Goal: Information Seeking & Learning: Find specific page/section

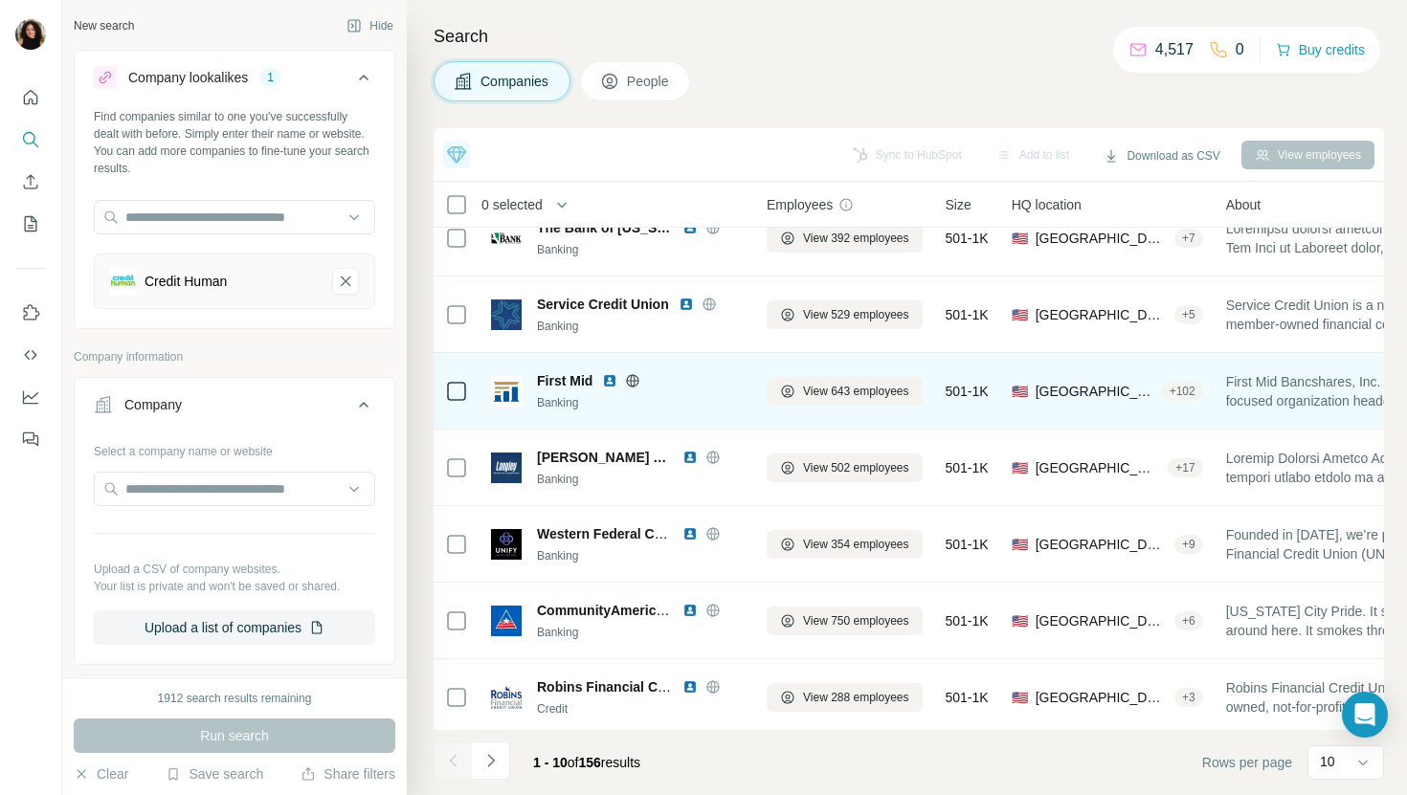
scroll to position [263, 0]
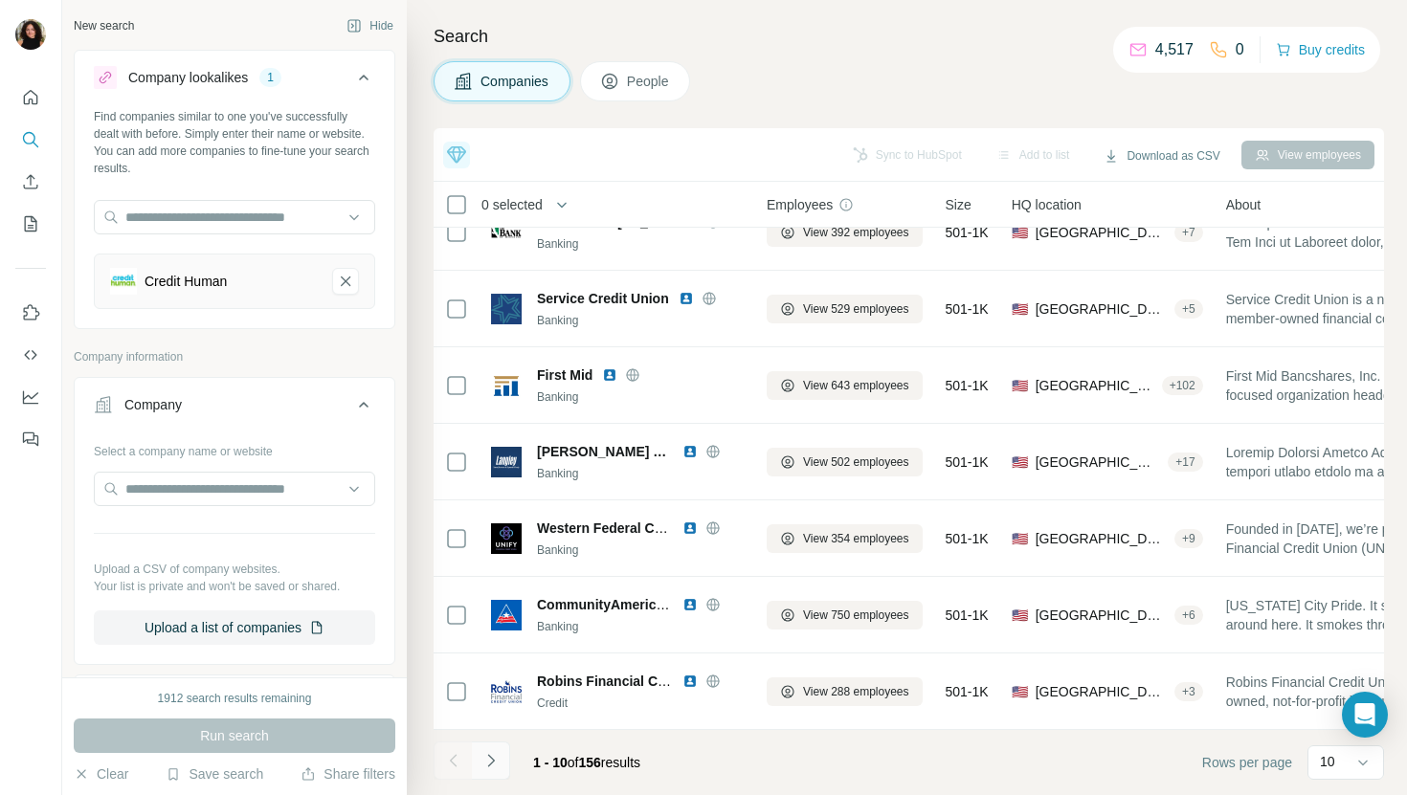
click at [502, 759] on button "Navigate to next page" at bounding box center [491, 761] width 38 height 38
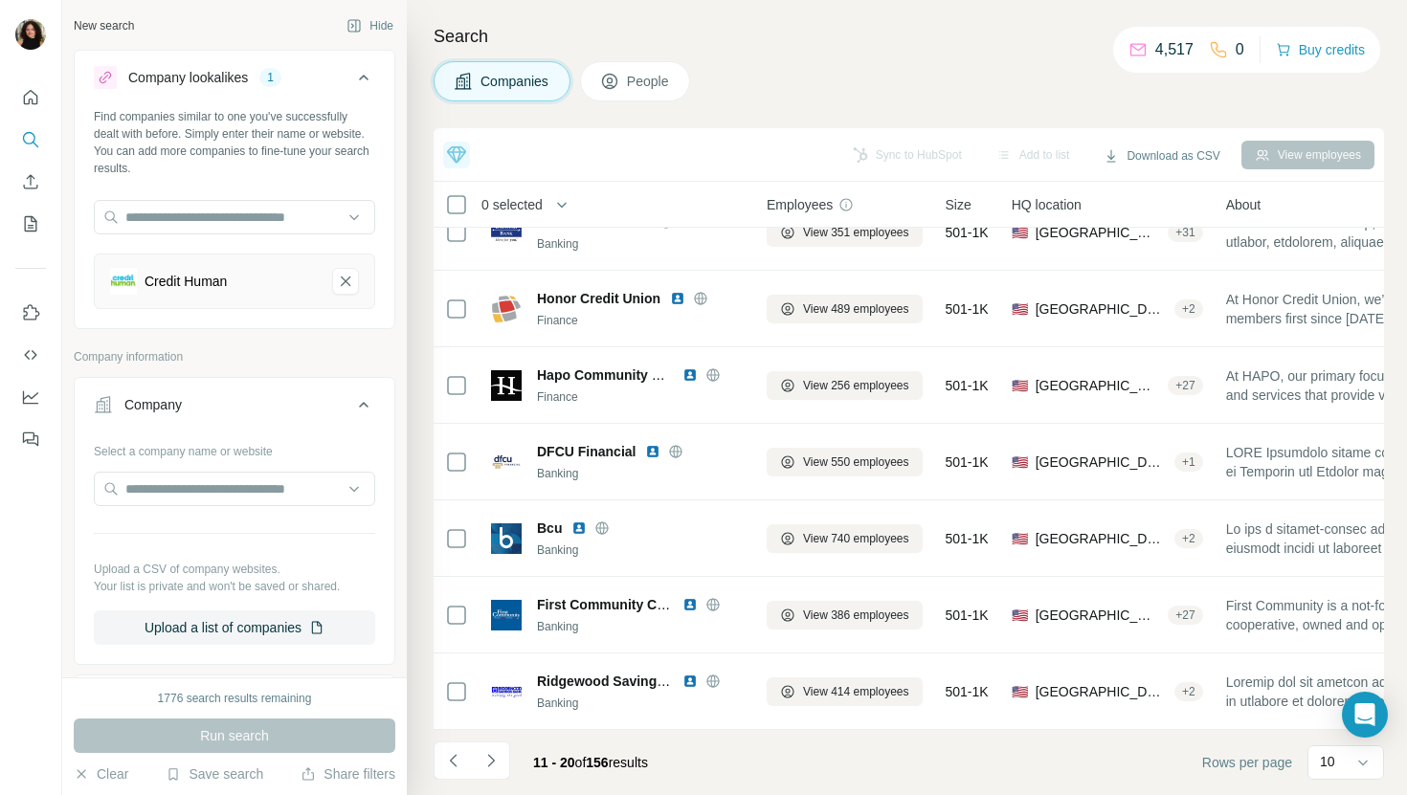
scroll to position [0, 0]
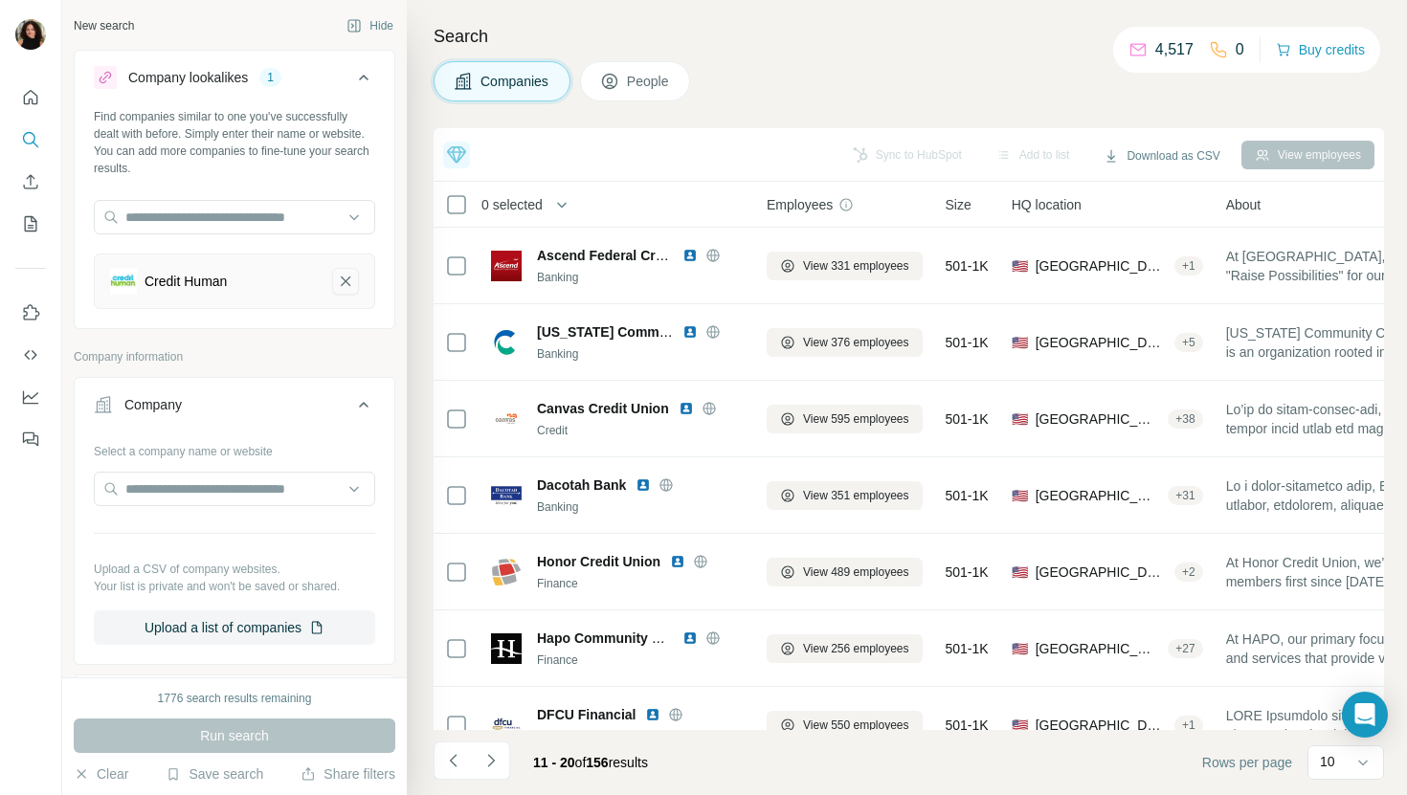
click at [343, 284] on icon "Credit Human-remove-button" at bounding box center [346, 282] width 10 height 10
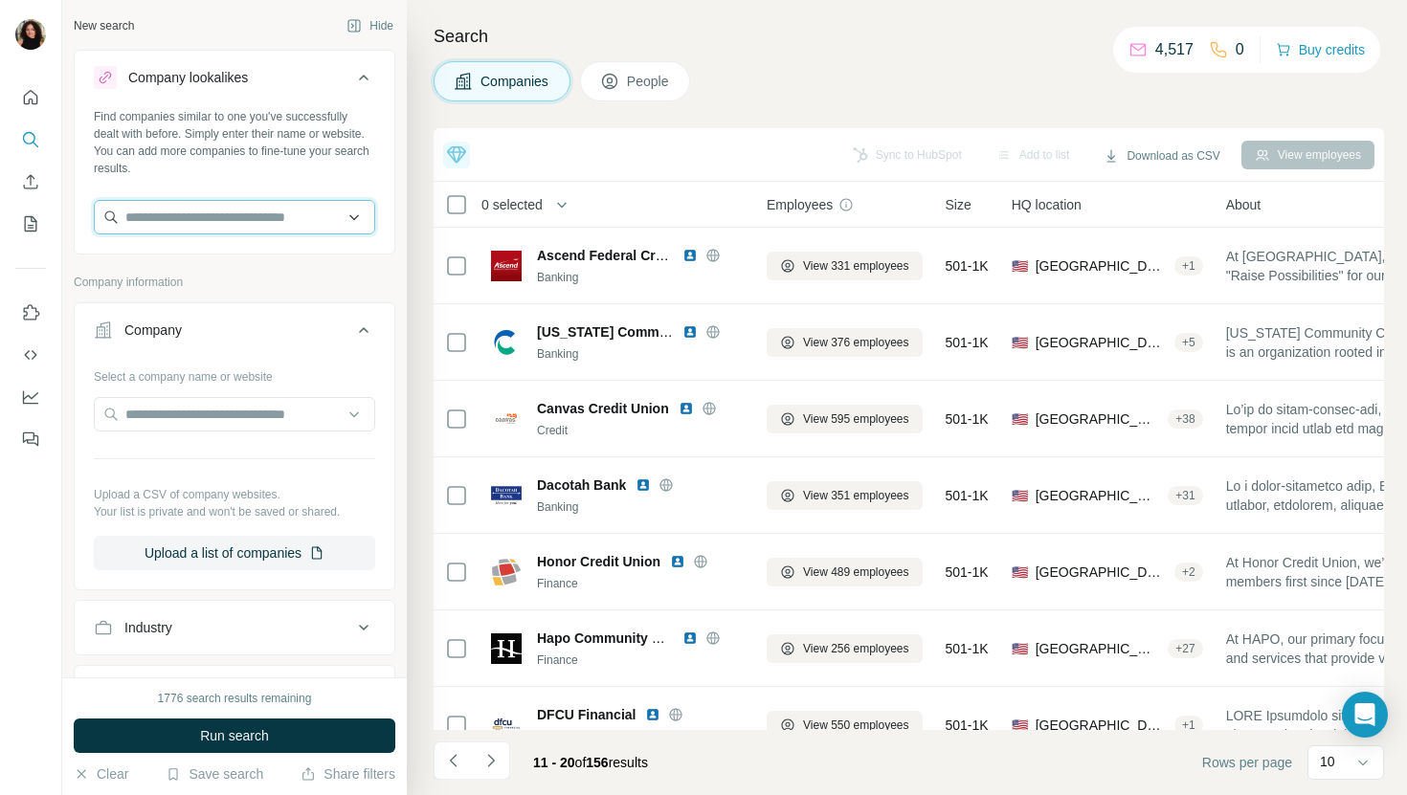
click at [343, 222] on input "text" at bounding box center [234, 217] width 281 height 34
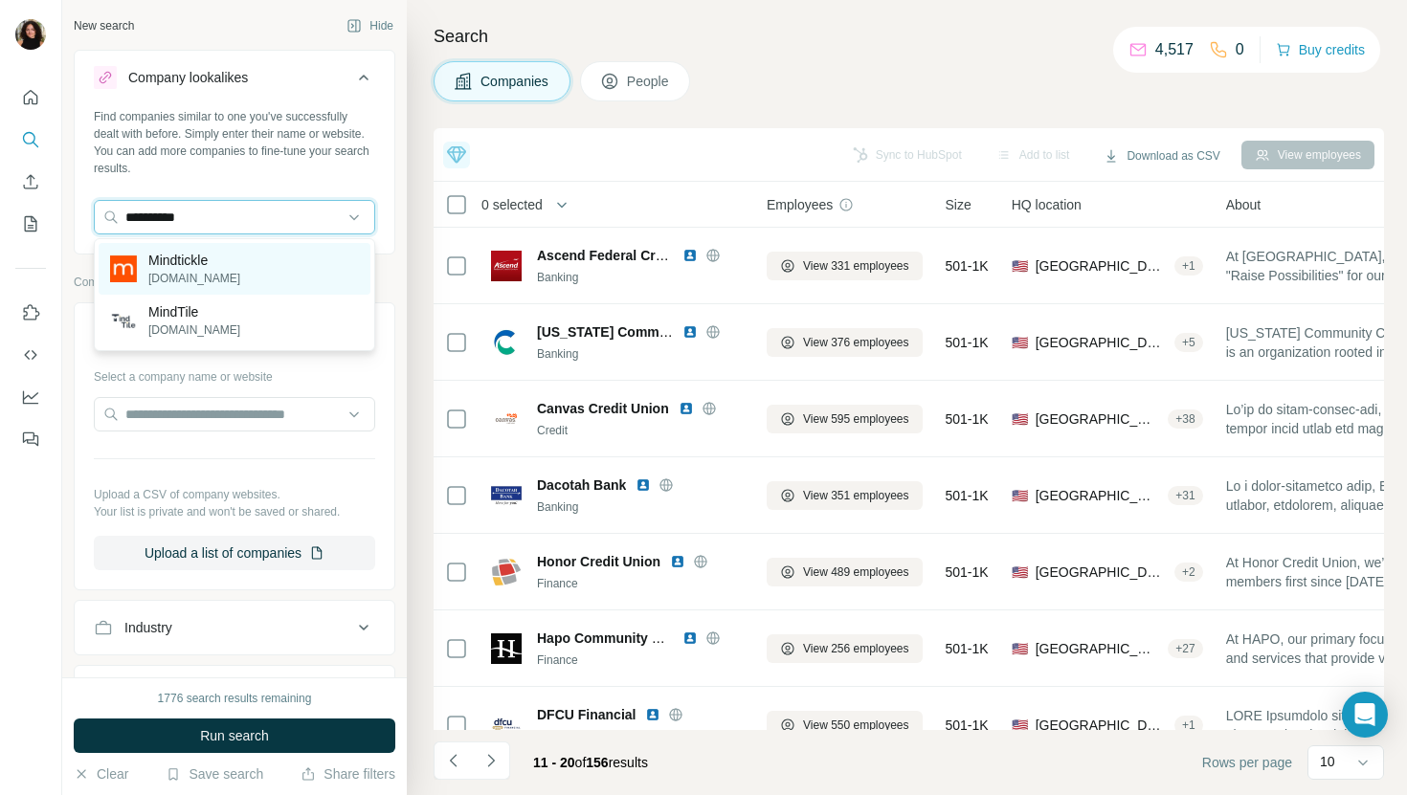
type input "**********"
click at [298, 270] on div "Mindtickle [DOMAIN_NAME]" at bounding box center [235, 269] width 272 height 52
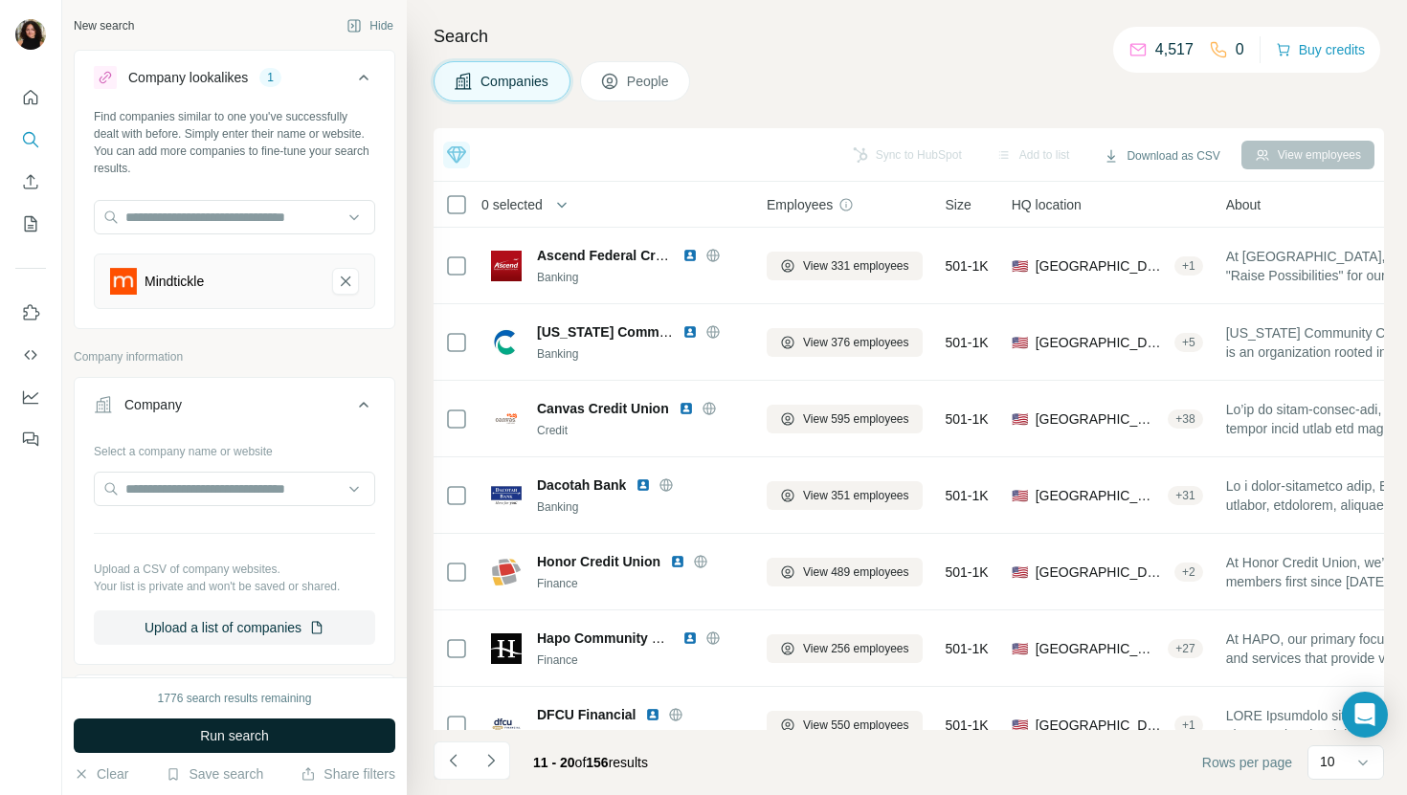
click at [272, 741] on button "Run search" at bounding box center [235, 736] width 322 height 34
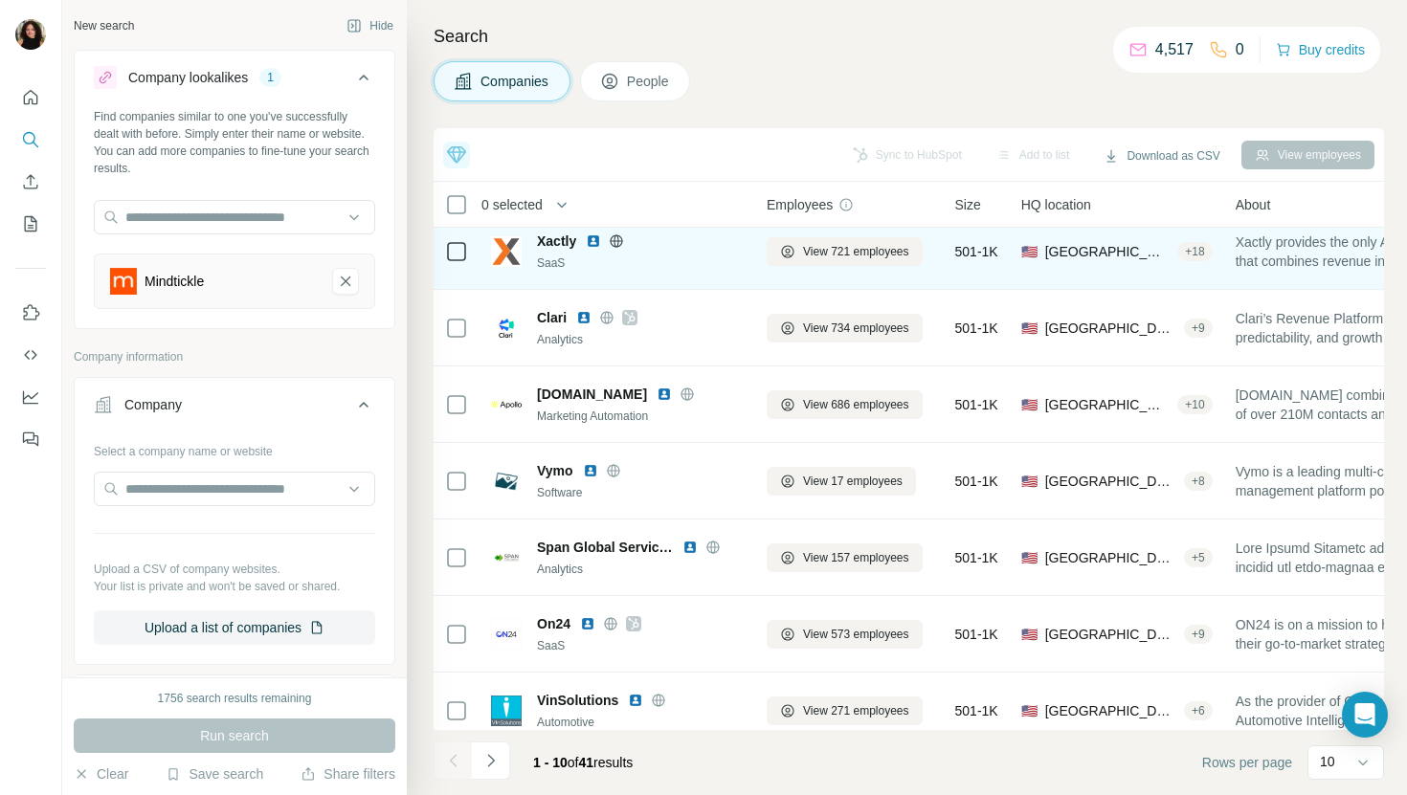
scroll to position [263, 0]
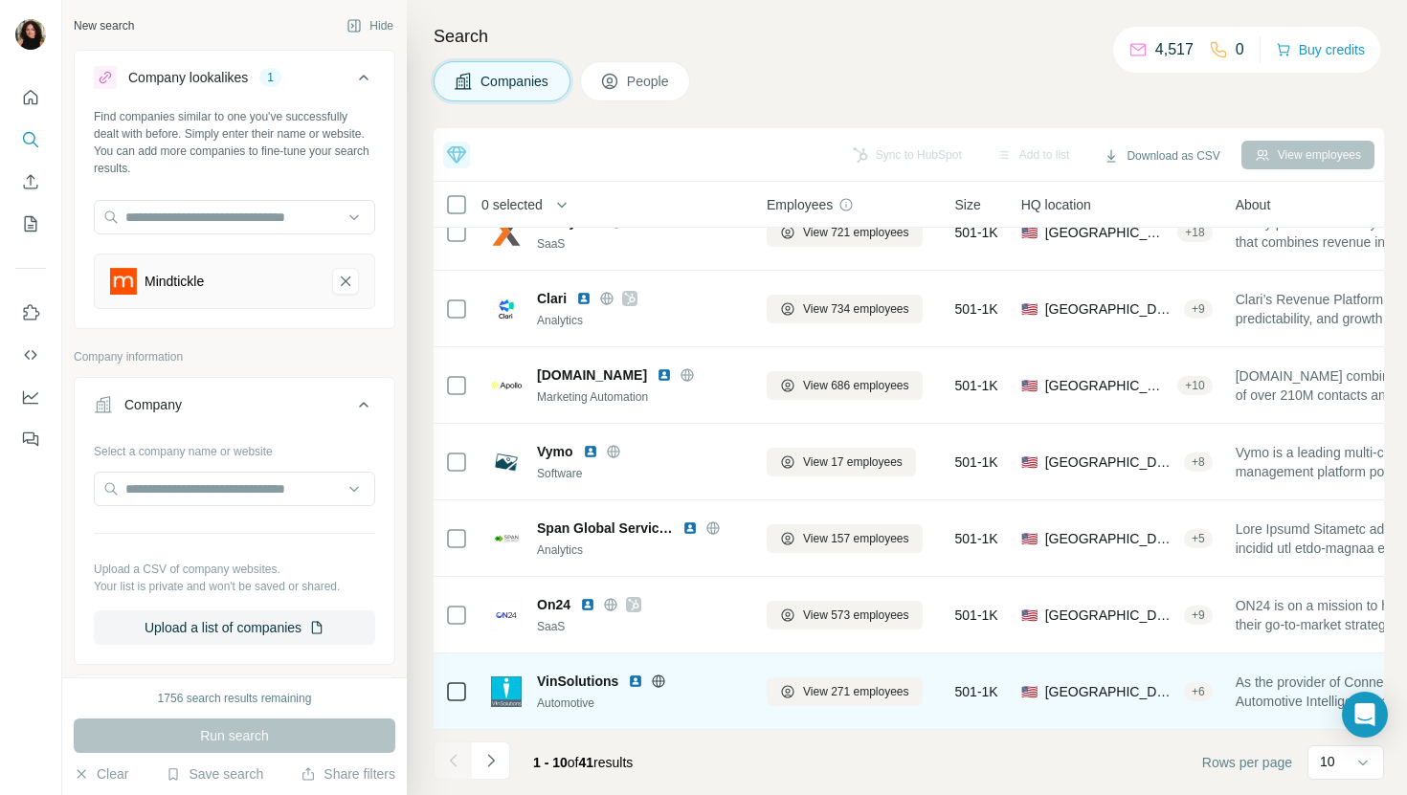
click at [565, 677] on span "VinSolutions" at bounding box center [577, 681] width 81 height 19
click at [636, 683] on img at bounding box center [635, 681] width 15 height 15
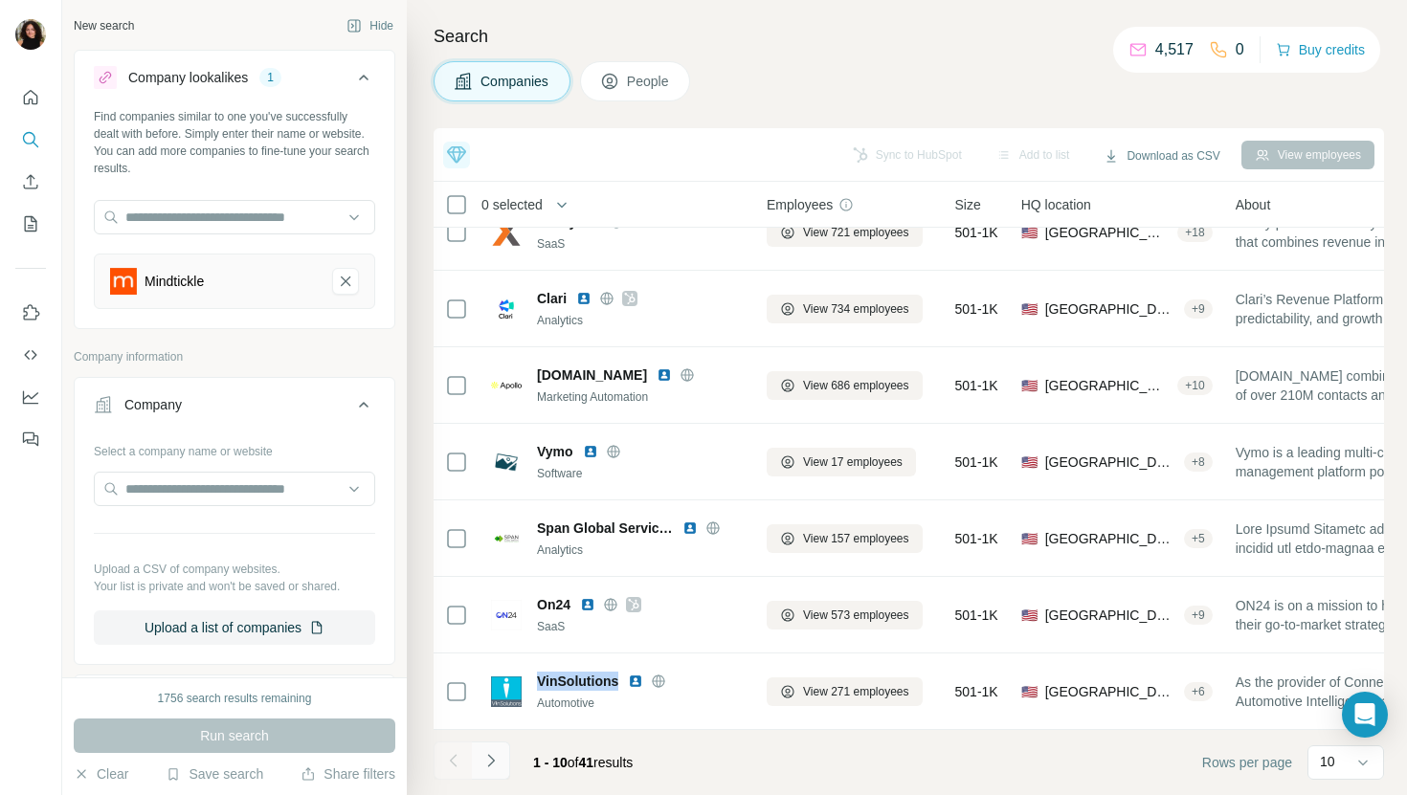
click at [495, 754] on icon "Navigate to next page" at bounding box center [490, 760] width 19 height 19
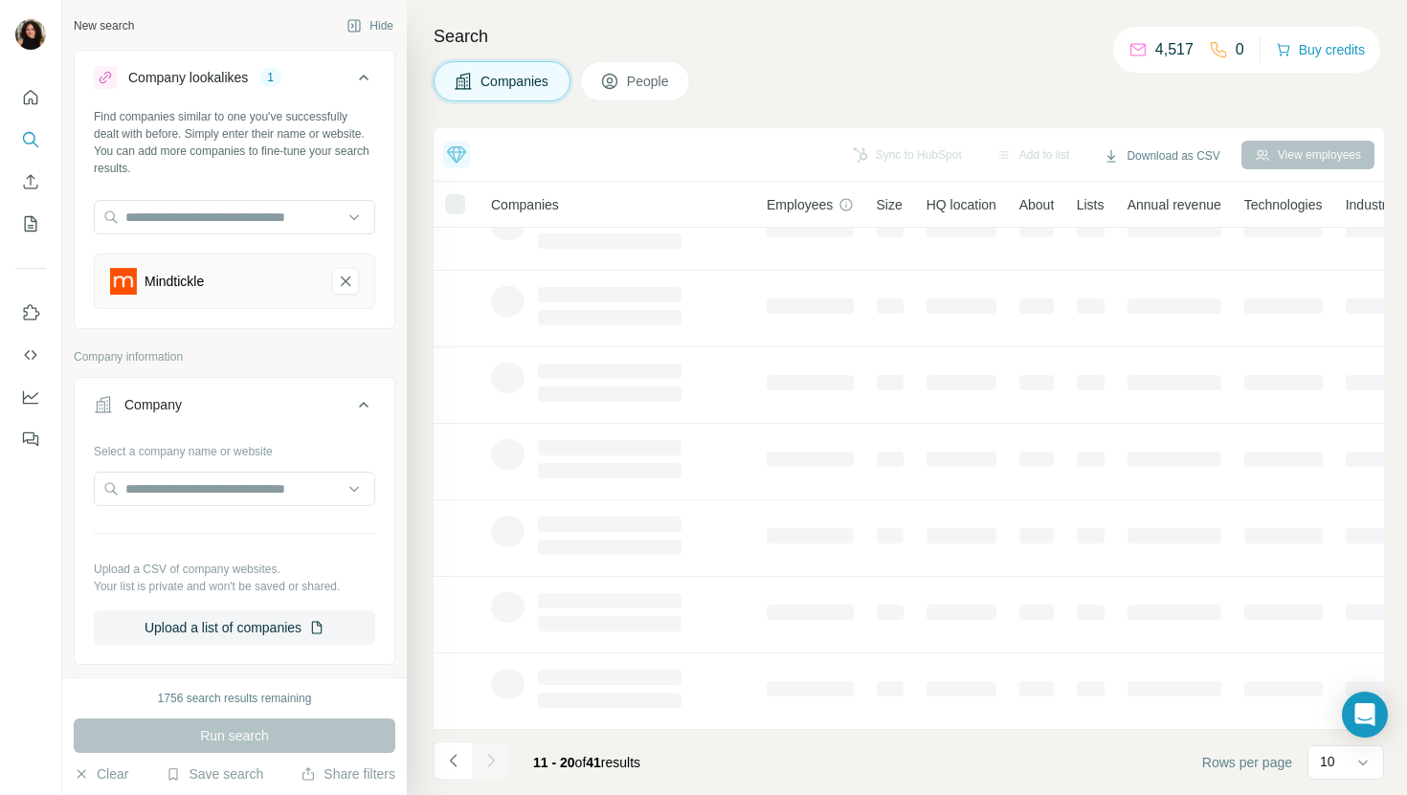
scroll to position [0, 0]
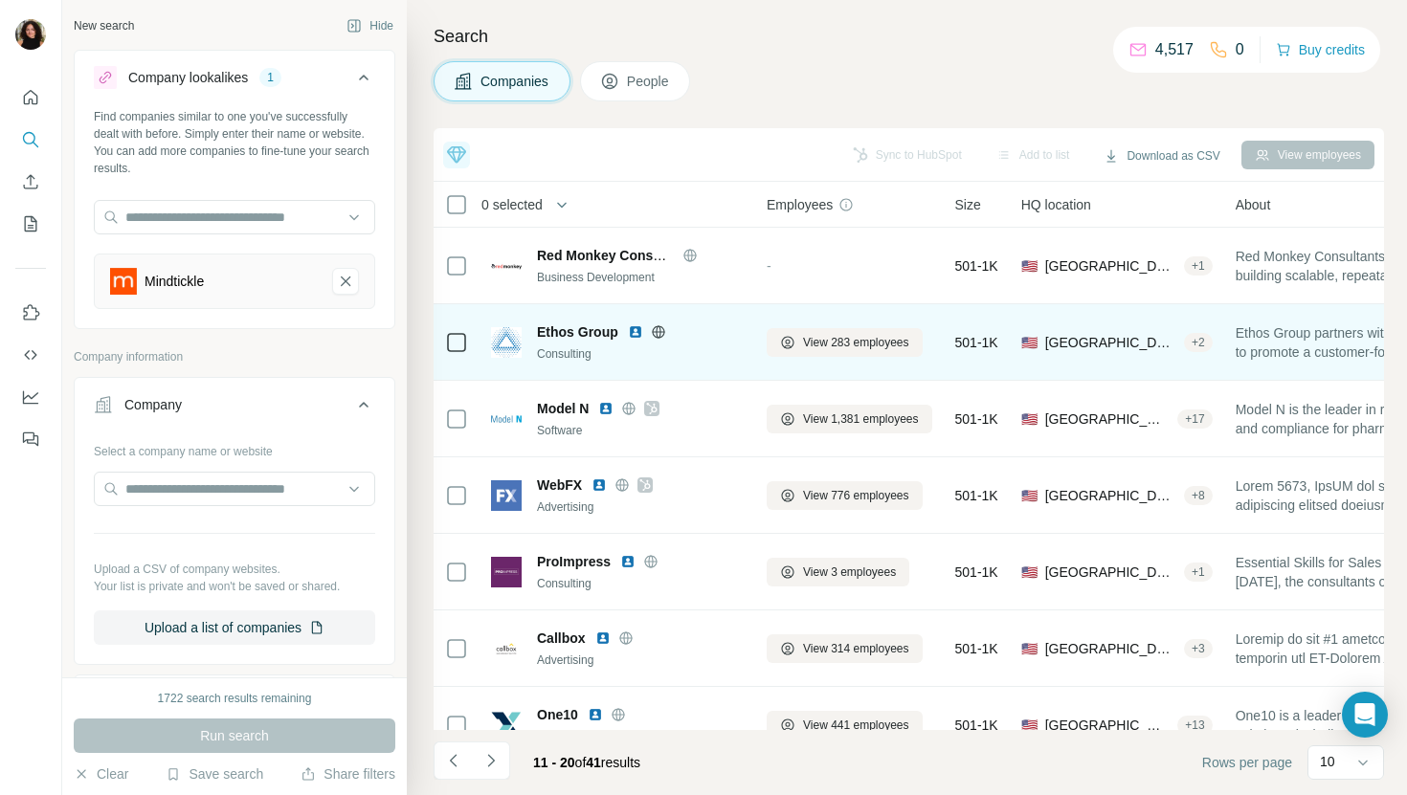
click at [638, 333] on img at bounding box center [635, 332] width 15 height 15
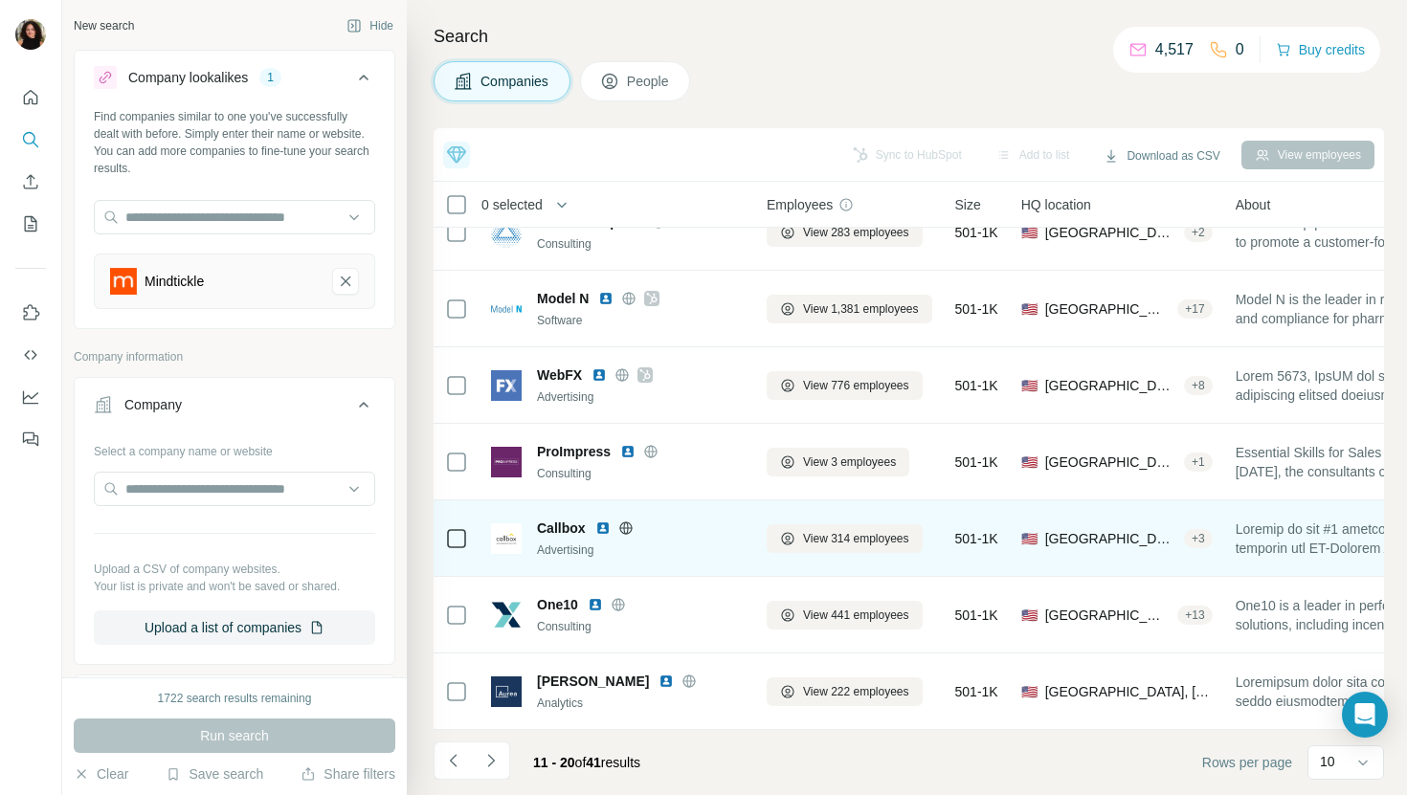
scroll to position [209, 0]
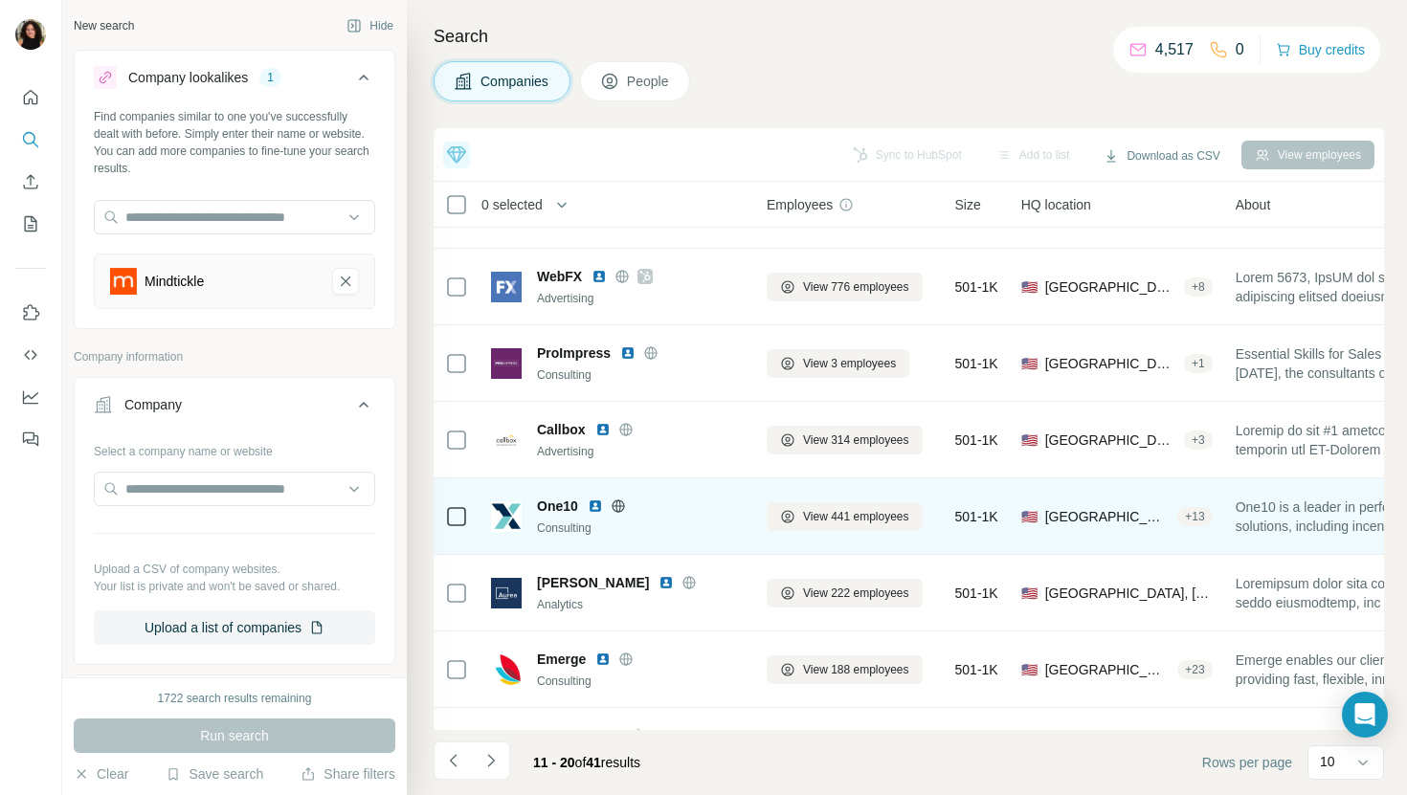
click at [593, 507] on img at bounding box center [595, 506] width 15 height 15
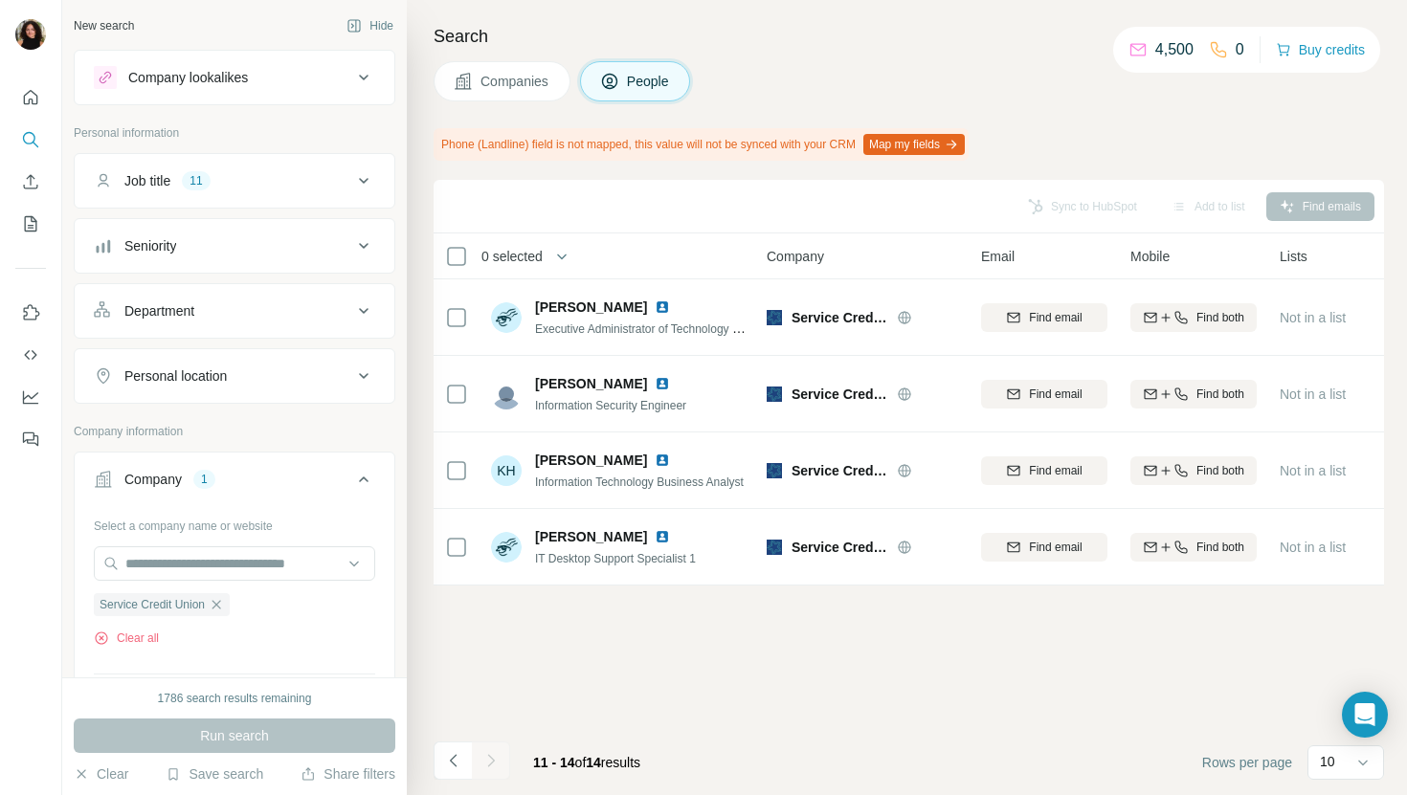
click at [491, 87] on span "Companies" at bounding box center [516, 81] width 70 height 19
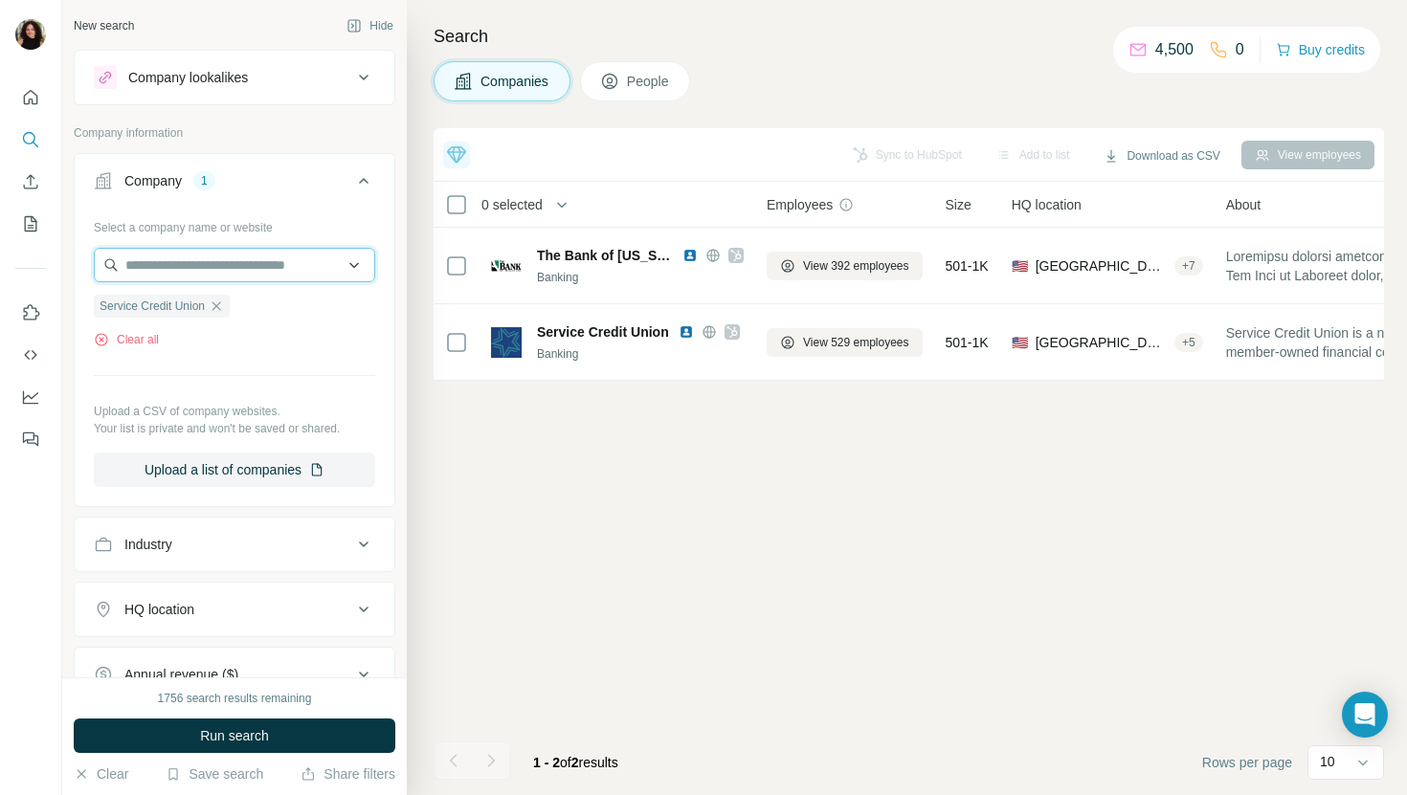
click at [247, 268] on input "text" at bounding box center [234, 265] width 281 height 34
paste input "**********"
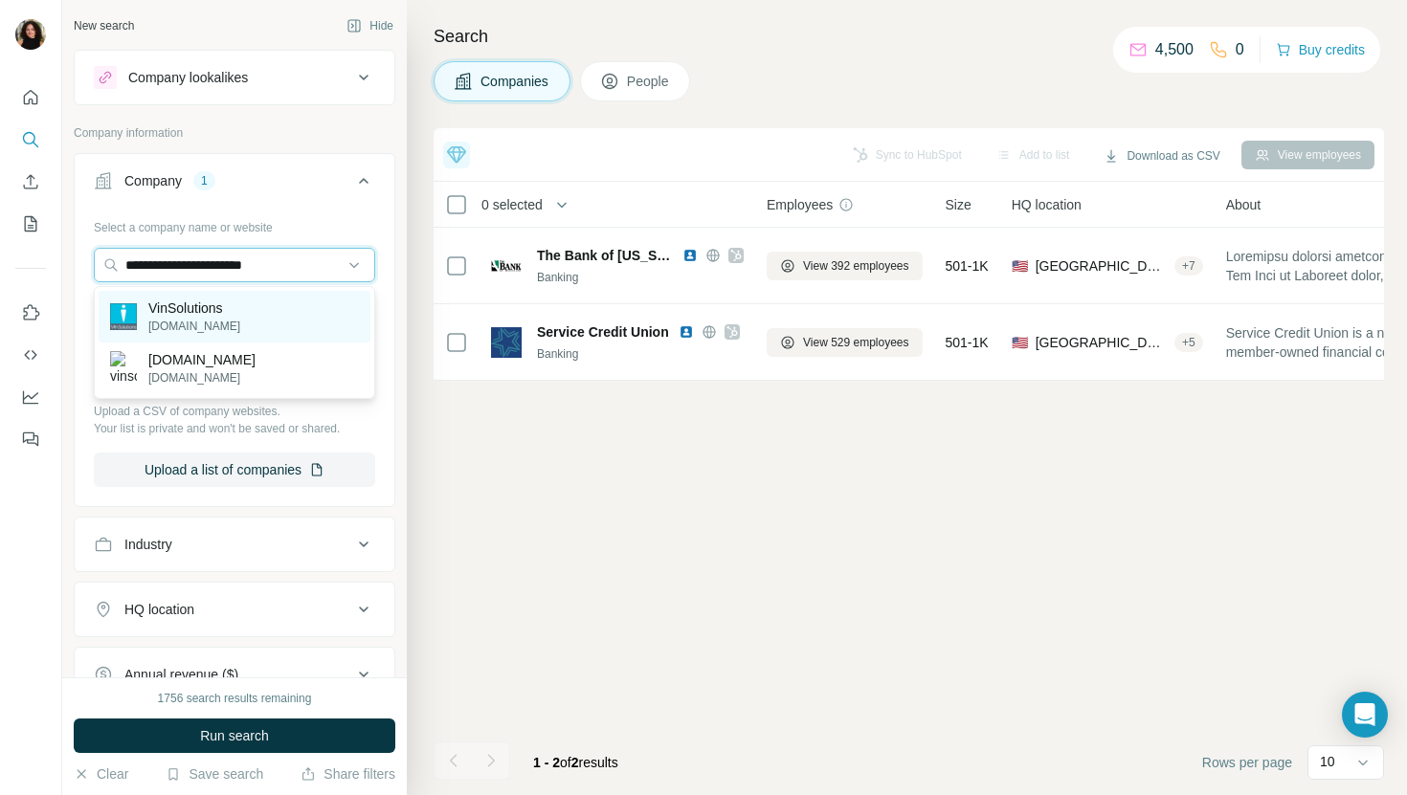
type input "**********"
click at [287, 313] on div "VinSolutions vinsolutions.com" at bounding box center [235, 317] width 272 height 52
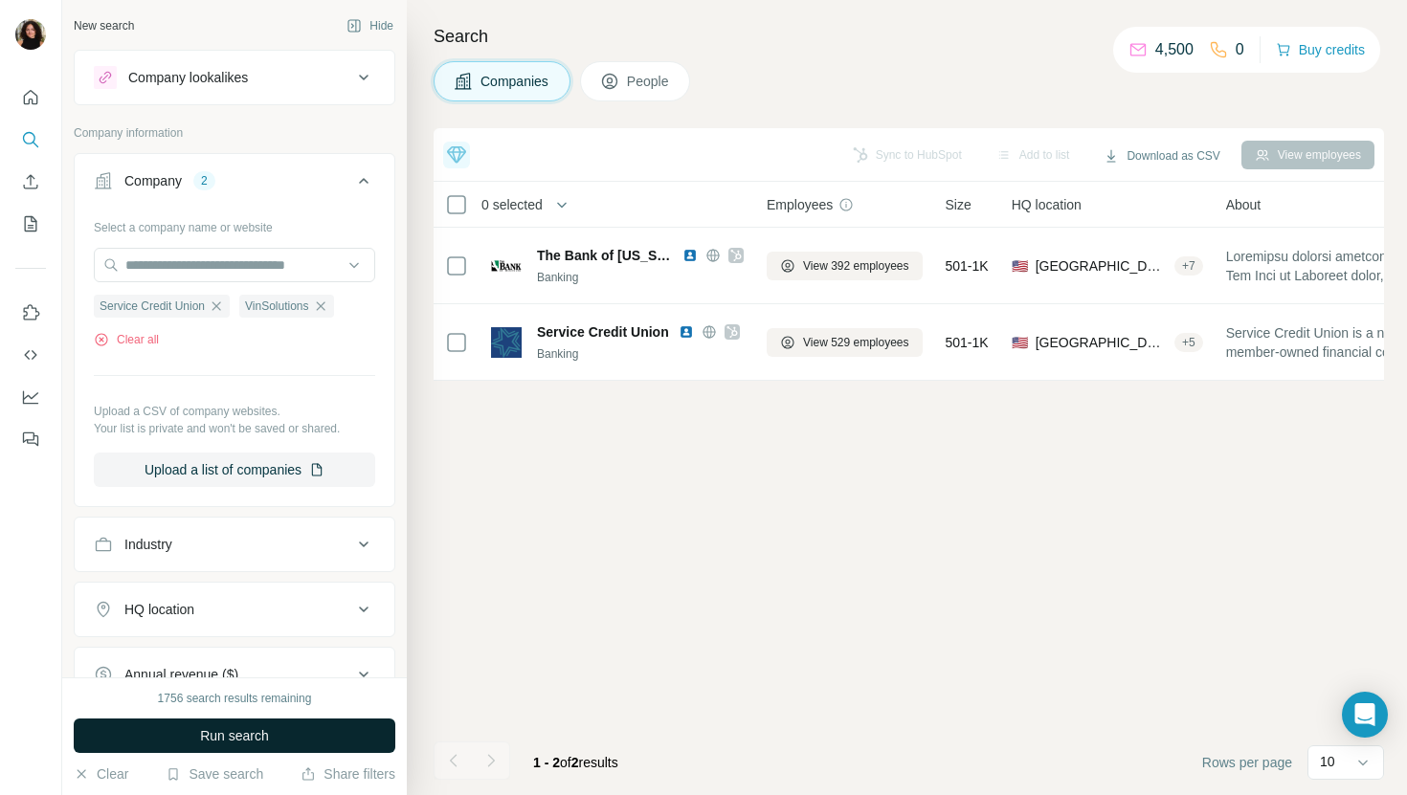
click at [268, 730] on span "Run search" at bounding box center [234, 736] width 69 height 19
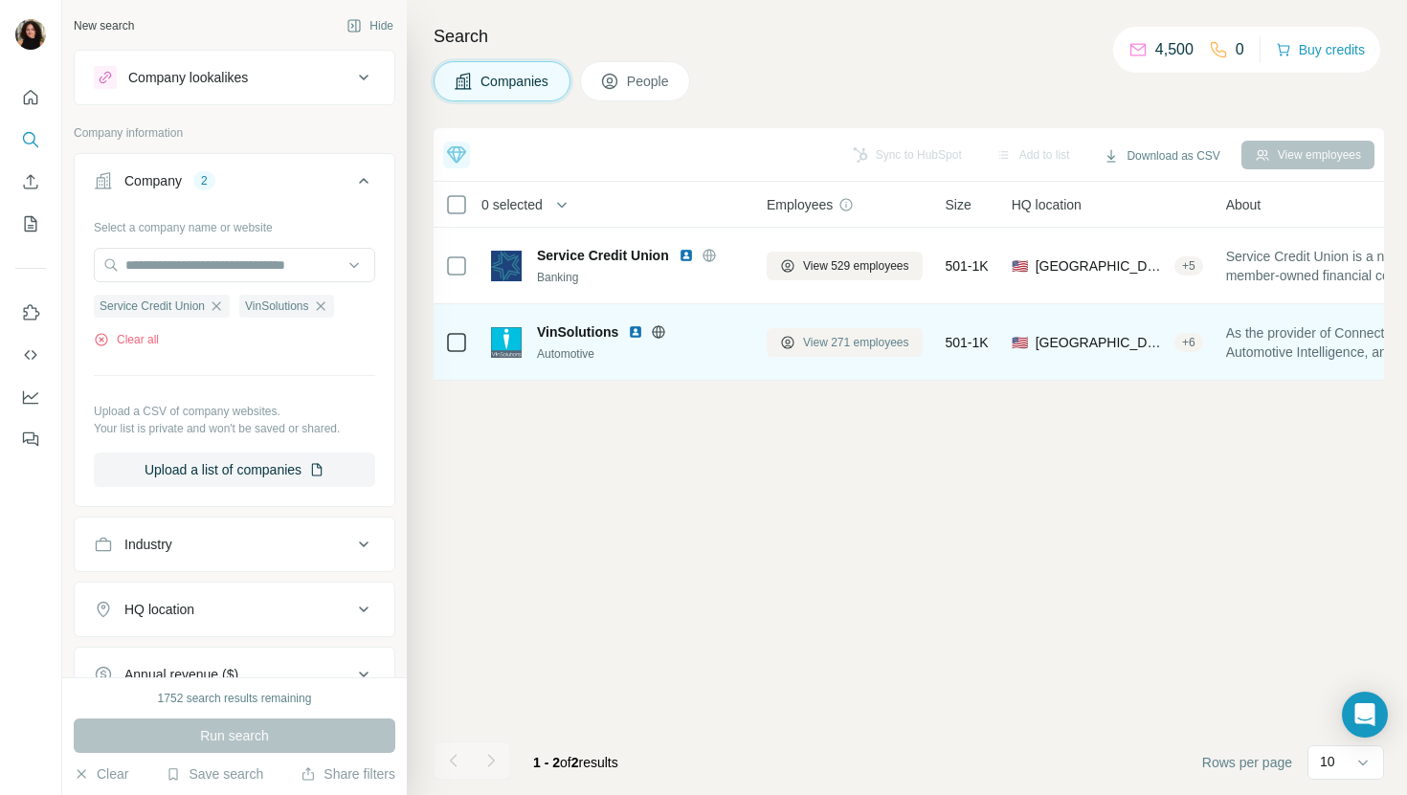
click at [864, 343] on span "View 271 employees" at bounding box center [856, 342] width 106 height 17
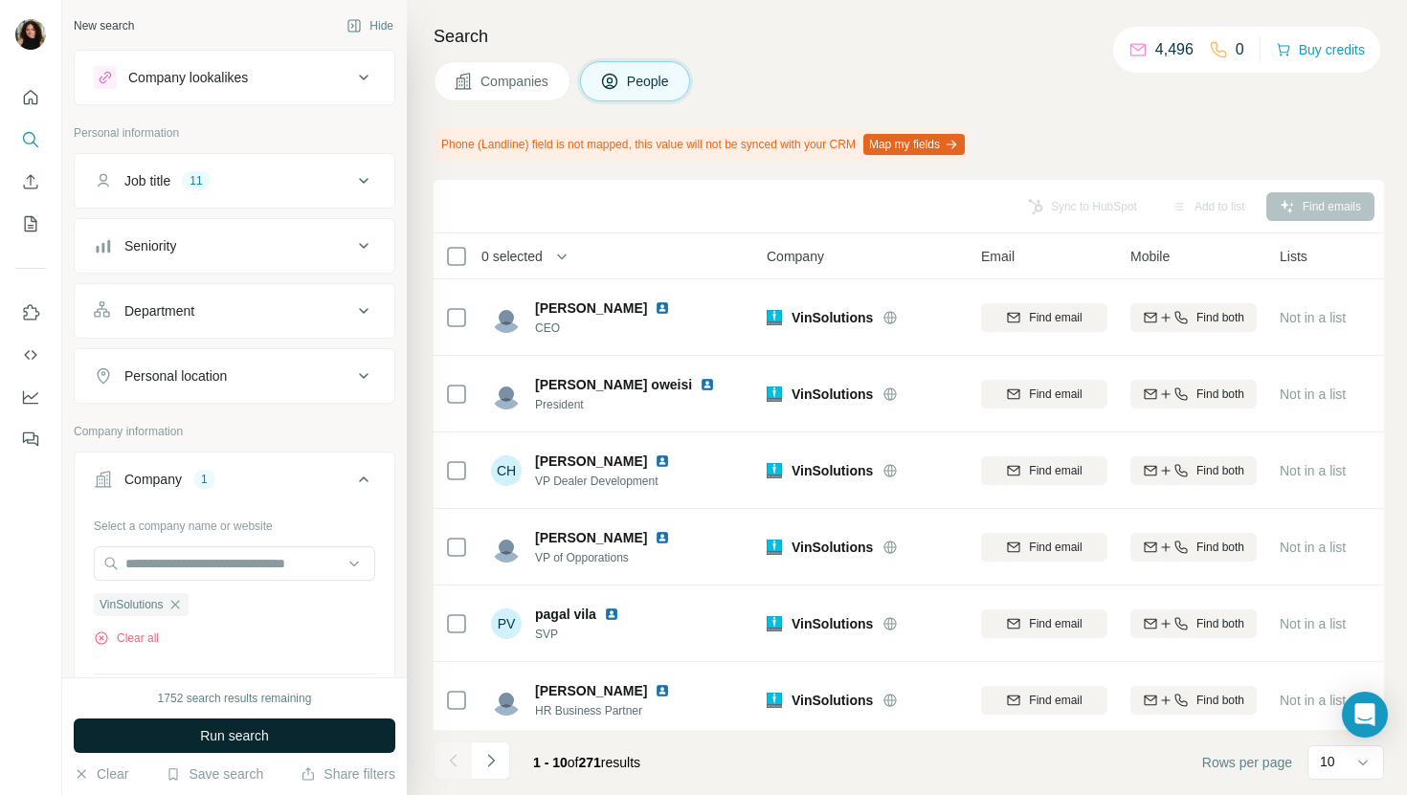
click at [277, 728] on button "Run search" at bounding box center [235, 736] width 322 height 34
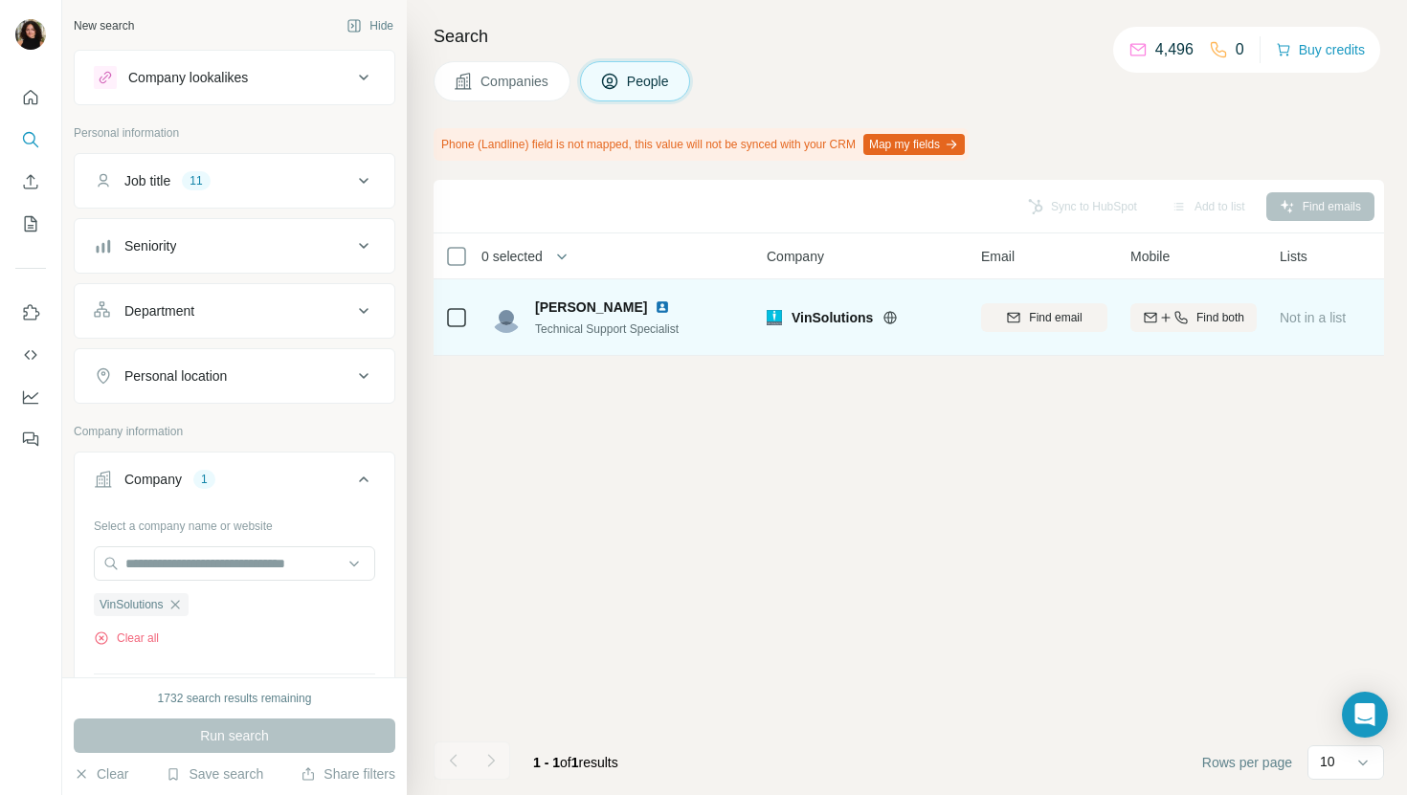
click at [655, 309] on img at bounding box center [662, 307] width 15 height 15
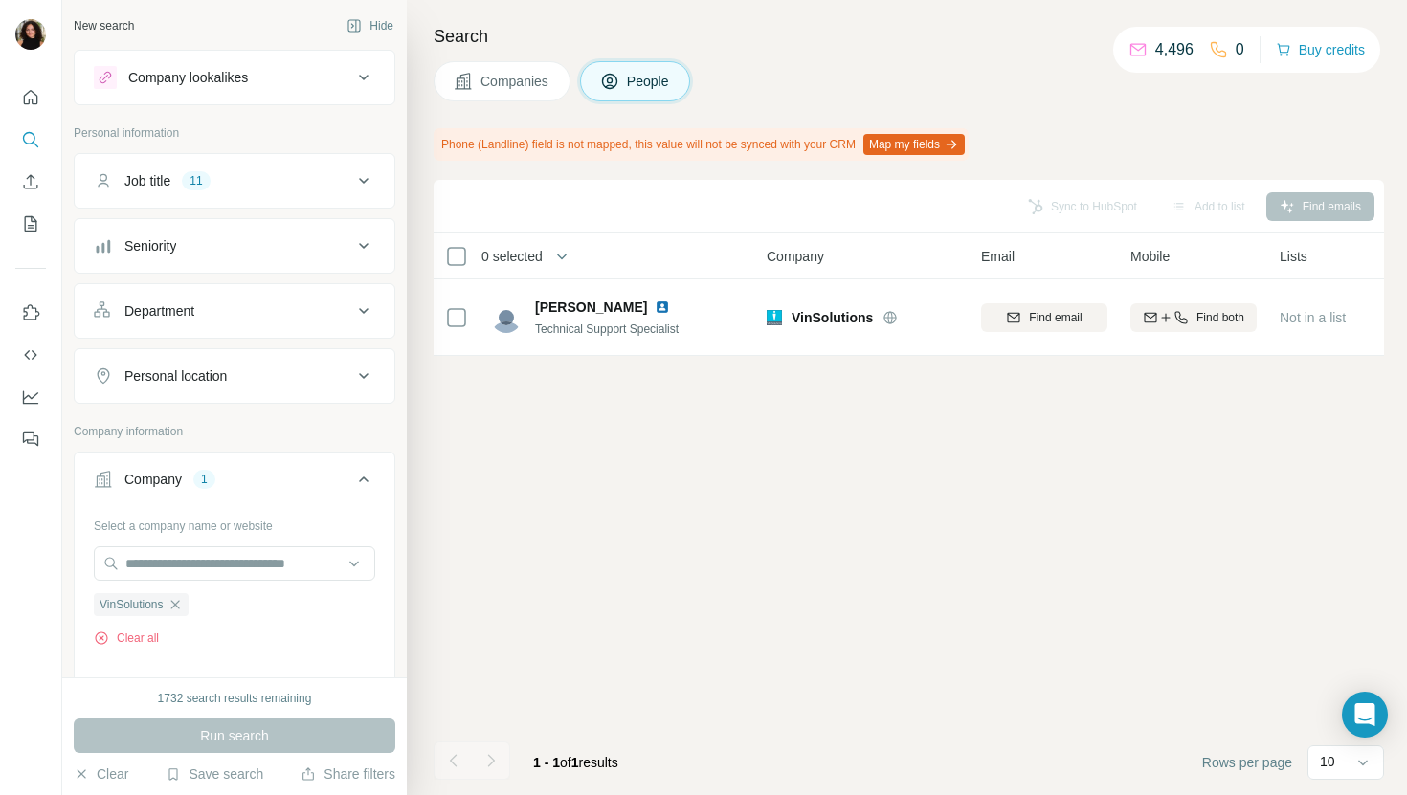
click at [480, 73] on button "Companies" at bounding box center [502, 81] width 137 height 40
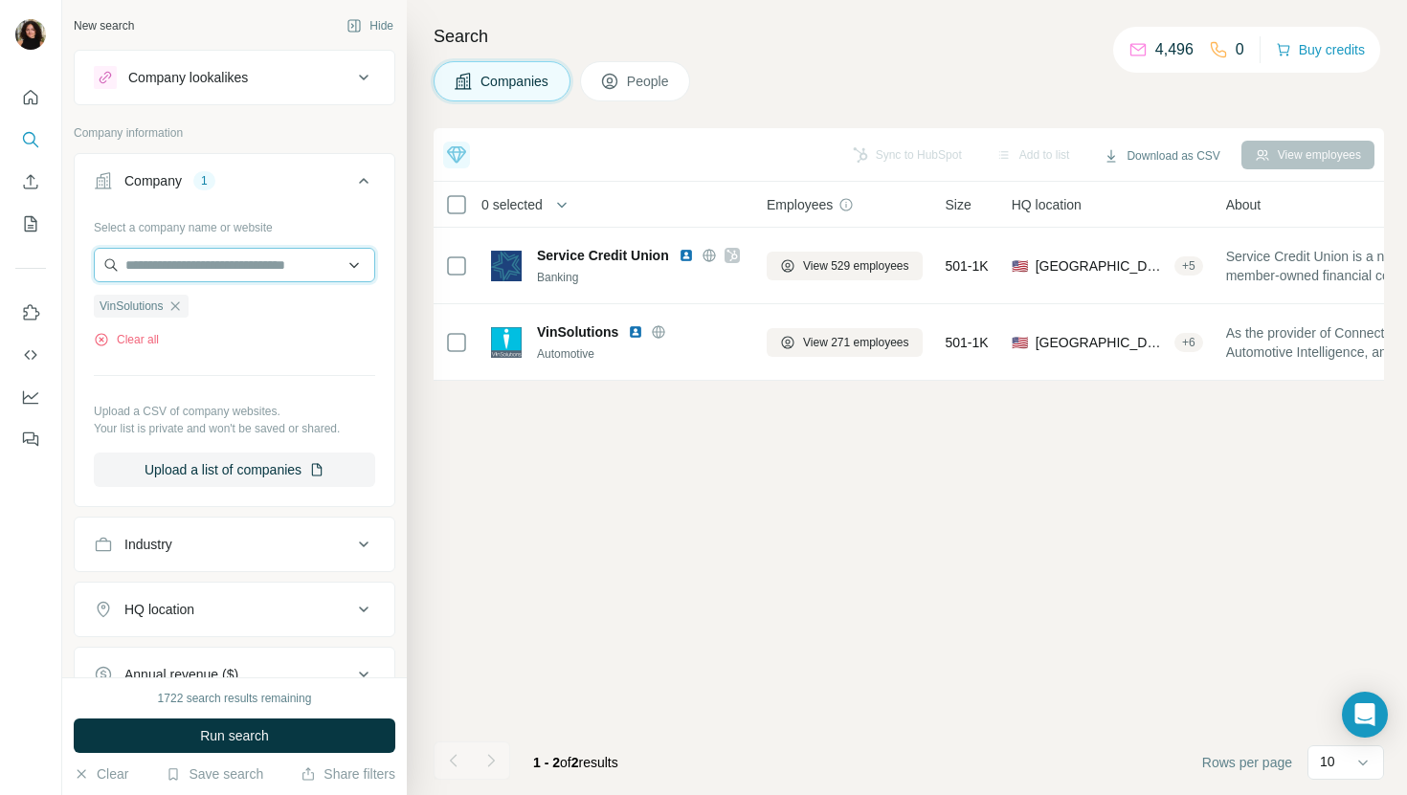
click at [271, 253] on input "text" at bounding box center [234, 265] width 281 height 34
paste input "**********"
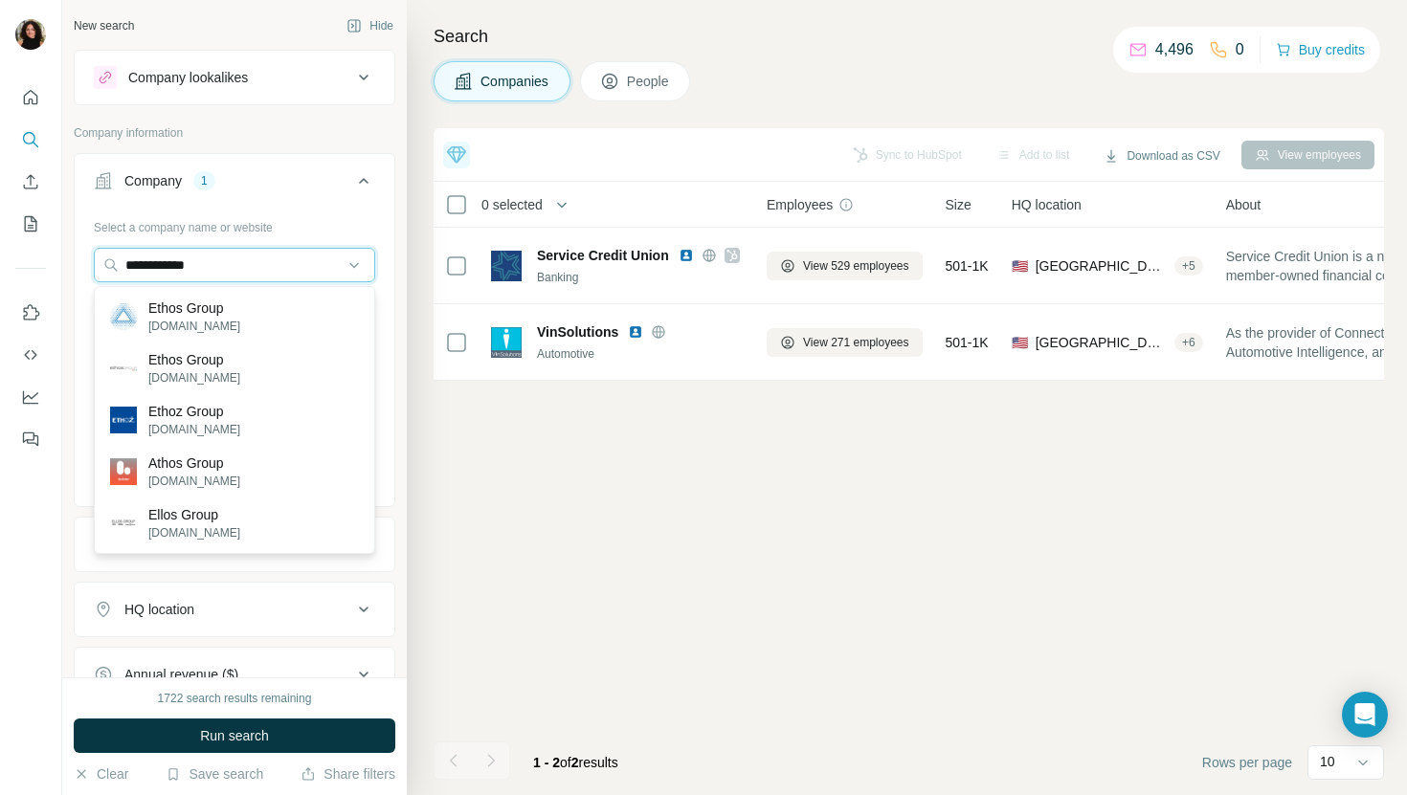
type input "**********"
click at [298, 320] on div "Ethos Group ethosgroup.com" at bounding box center [235, 317] width 272 height 52
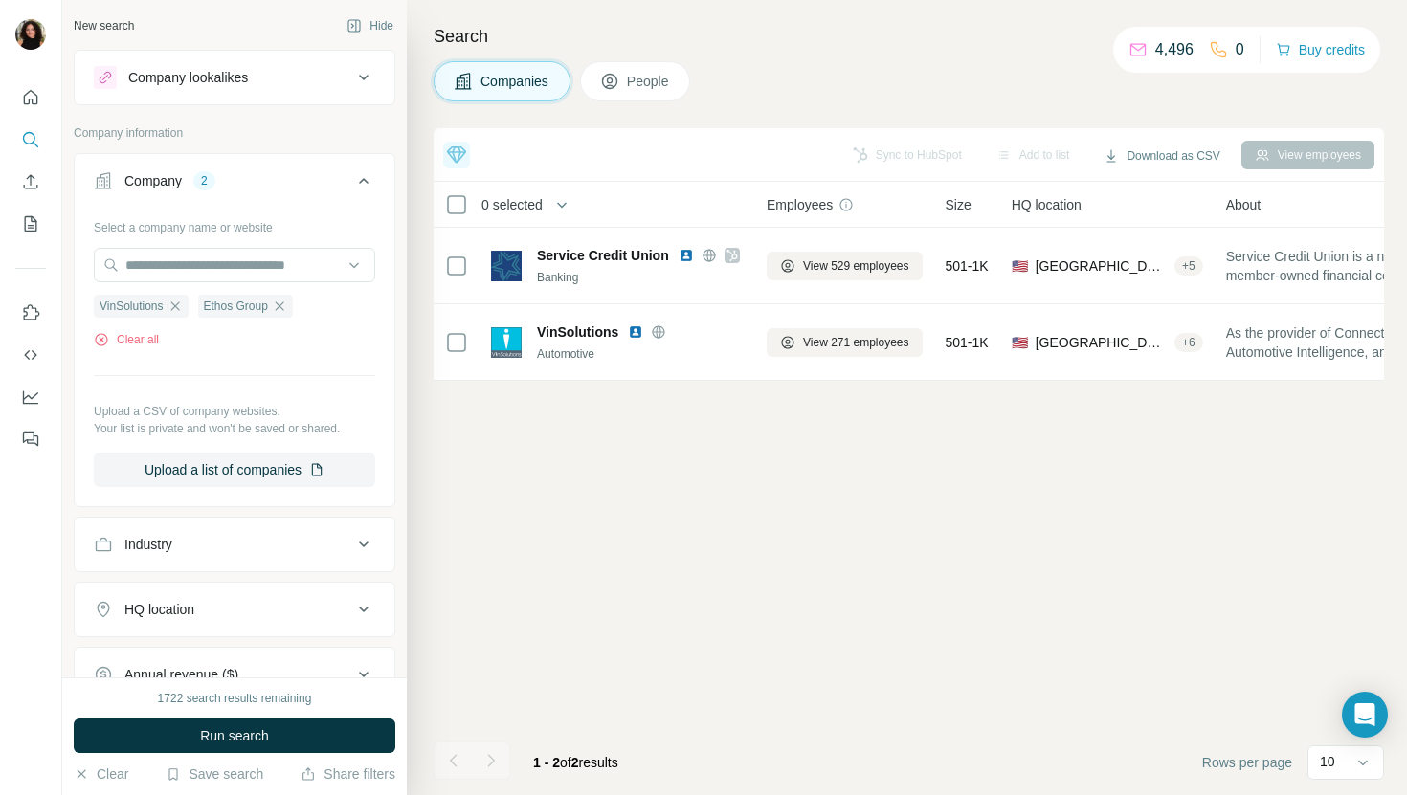
click at [255, 717] on div "1722 search results remaining Run search Clear Save search Share filters" at bounding box center [234, 737] width 345 height 118
click at [255, 720] on button "Run search" at bounding box center [235, 736] width 322 height 34
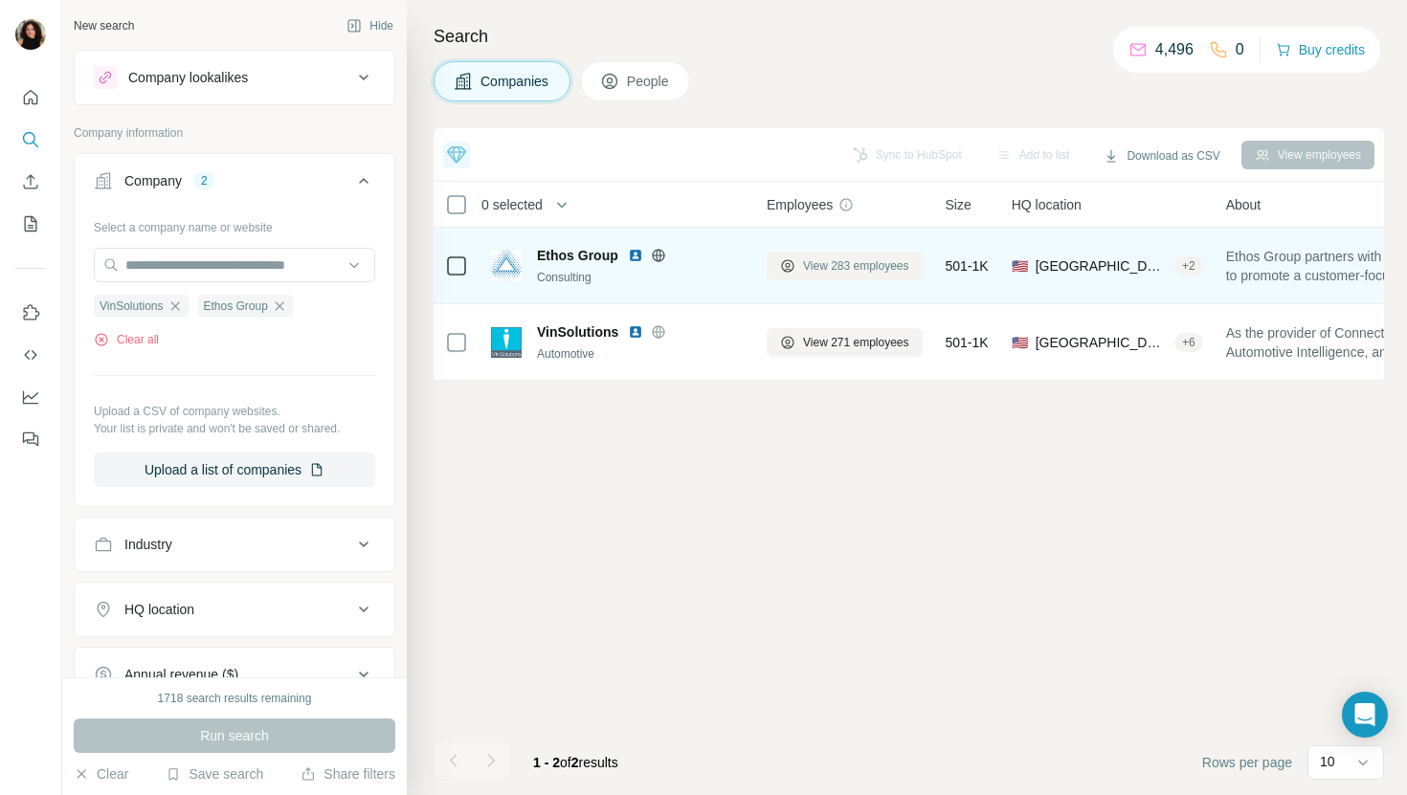
click at [868, 270] on span "View 283 employees" at bounding box center [856, 266] width 106 height 17
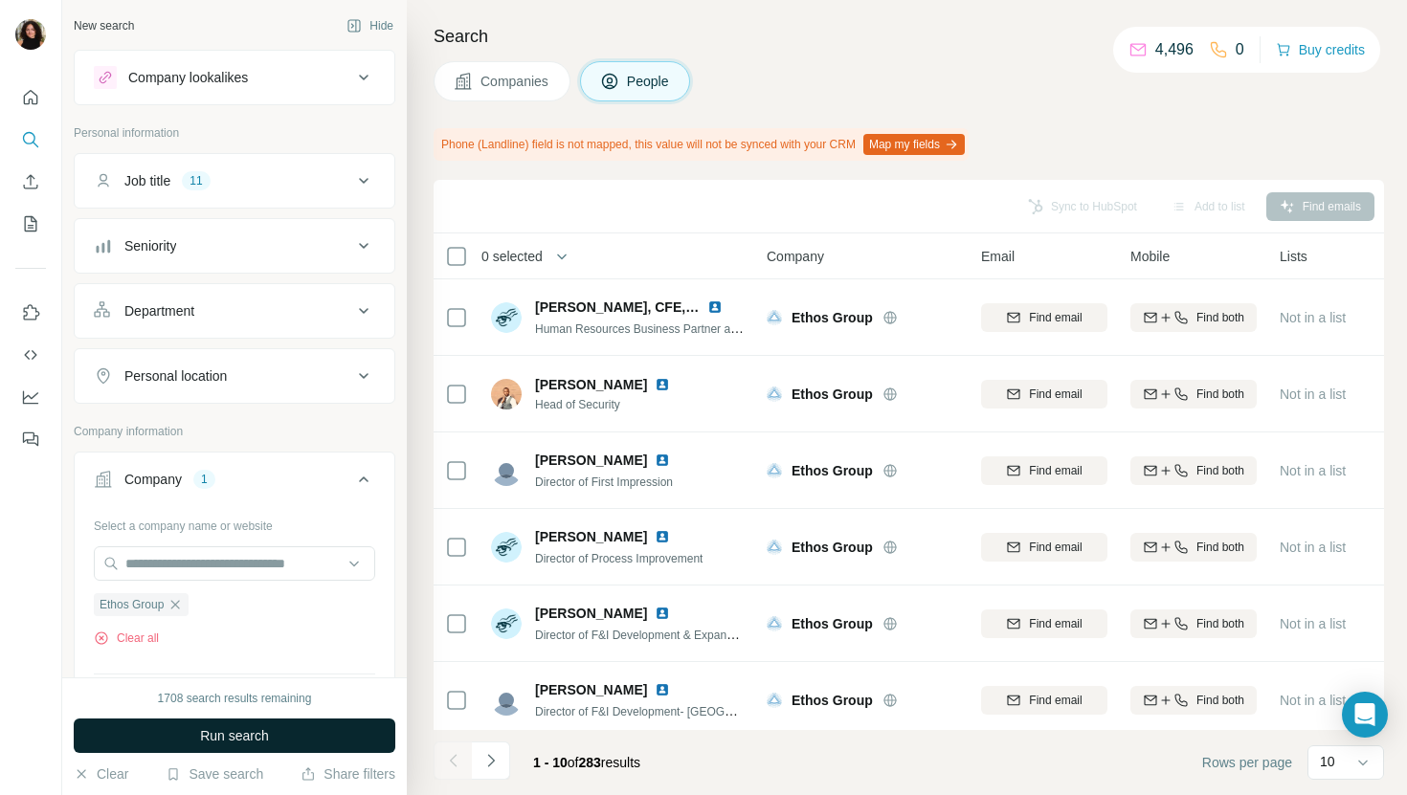
click at [301, 746] on button "Run search" at bounding box center [235, 736] width 322 height 34
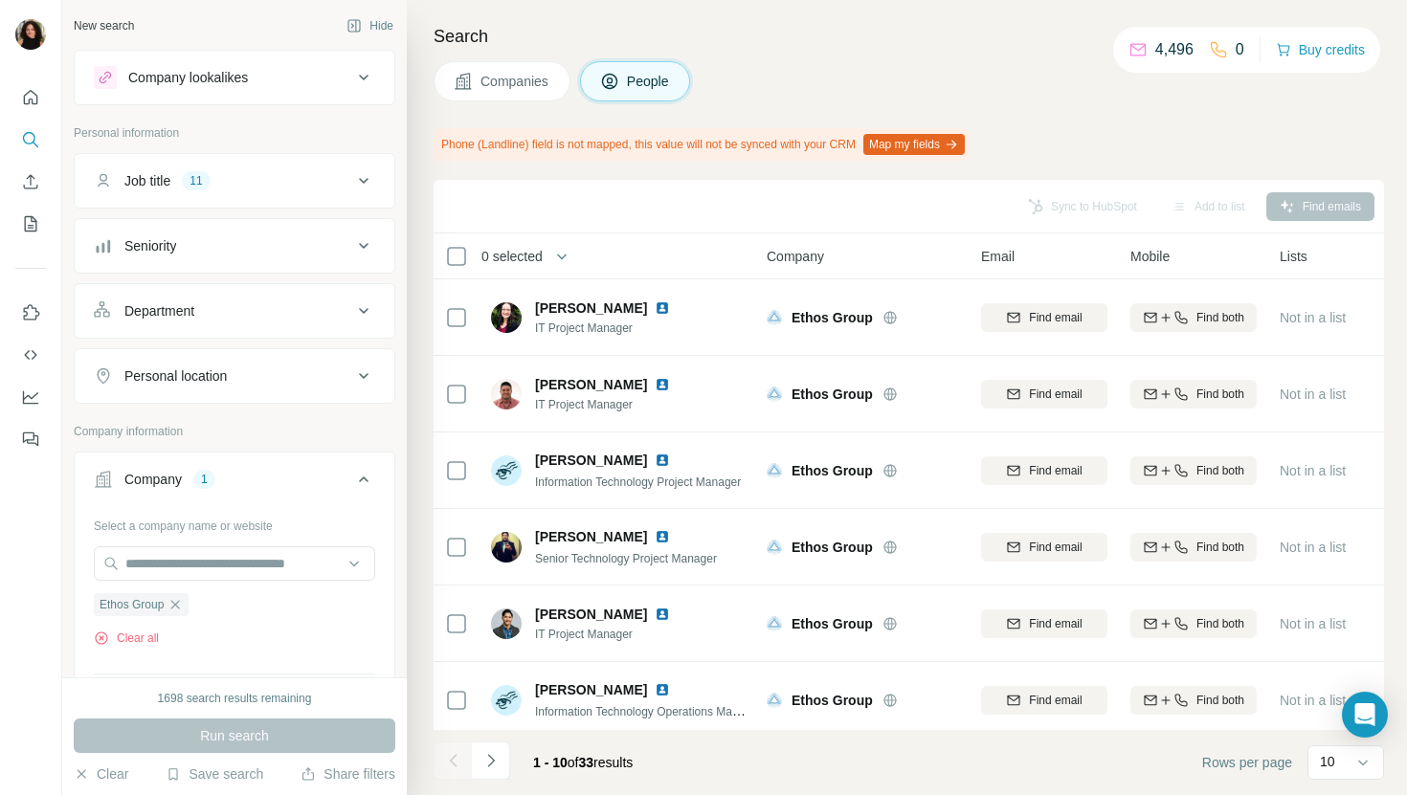
click at [509, 93] on button "Companies" at bounding box center [502, 81] width 137 height 40
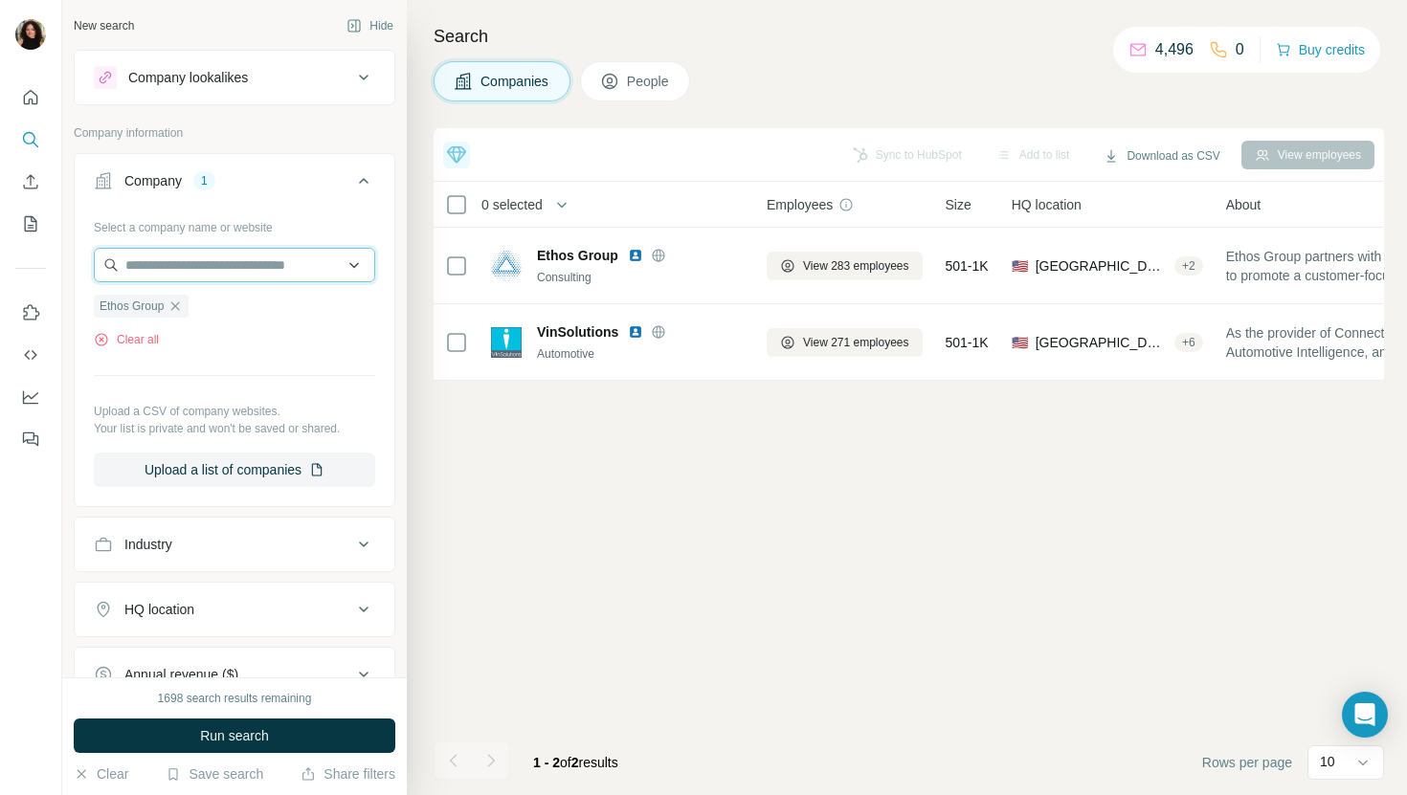
click at [219, 271] on input "text" at bounding box center [234, 265] width 281 height 34
paste input "**********"
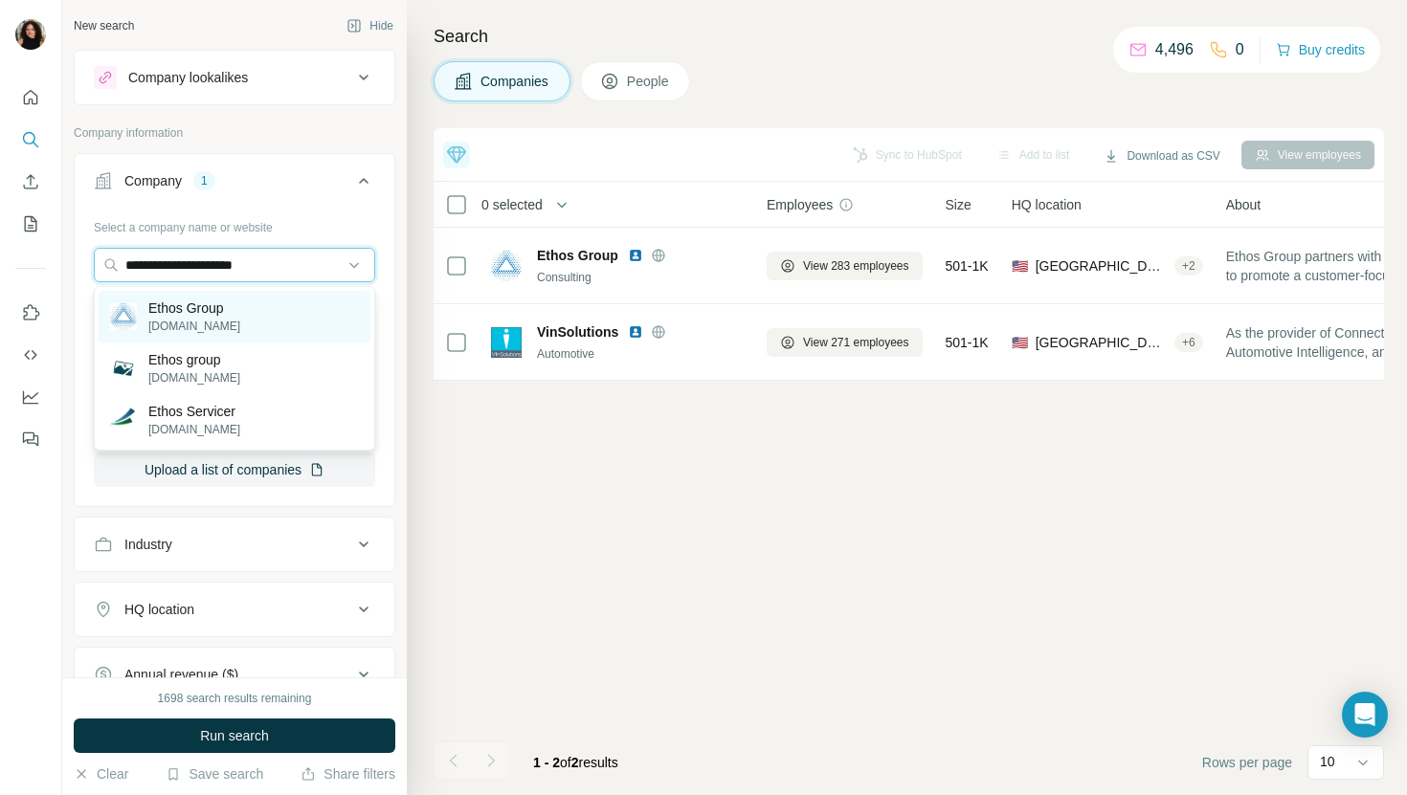
type input "**********"
click at [263, 293] on div "Ethos Group ethosgroup.com" at bounding box center [235, 317] width 272 height 52
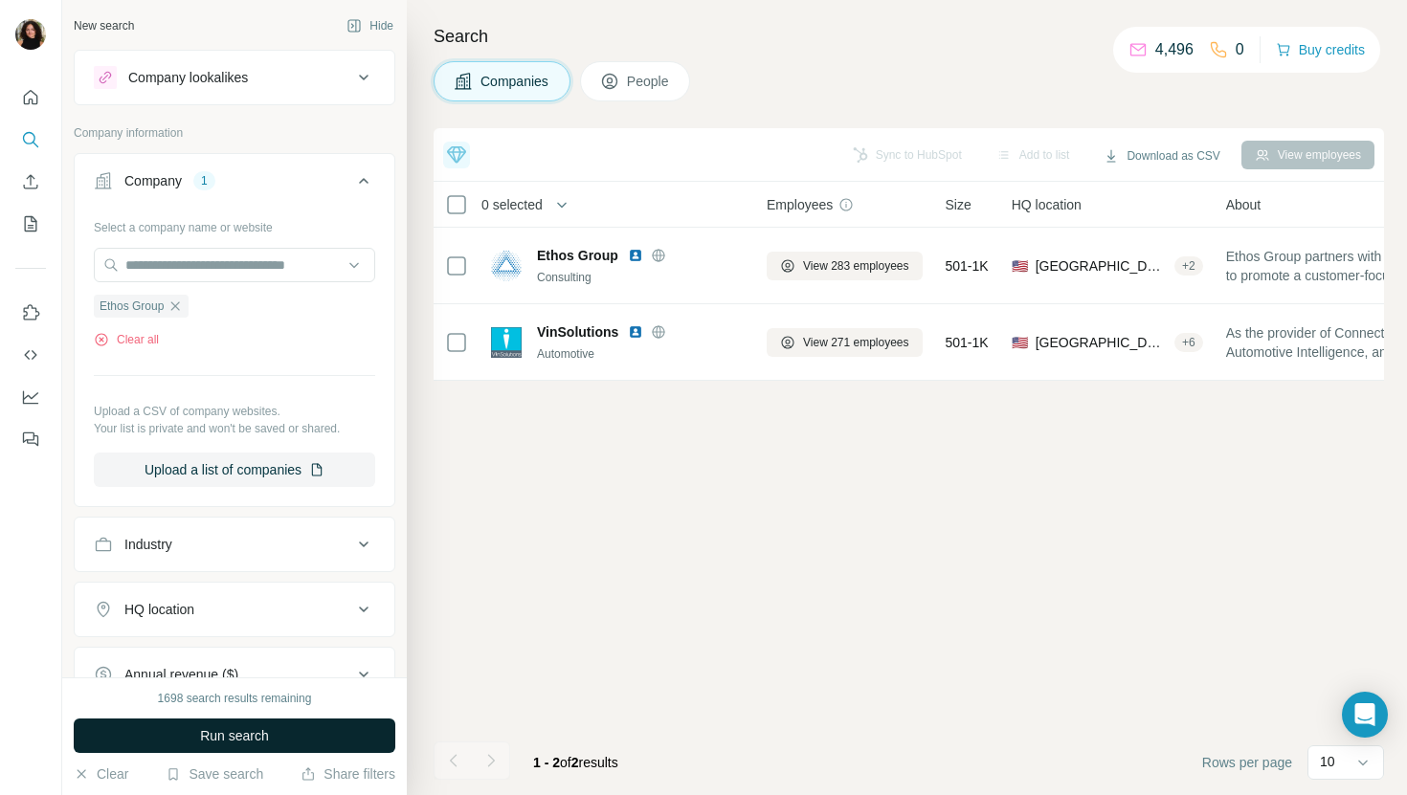
click at [276, 725] on button "Run search" at bounding box center [235, 736] width 322 height 34
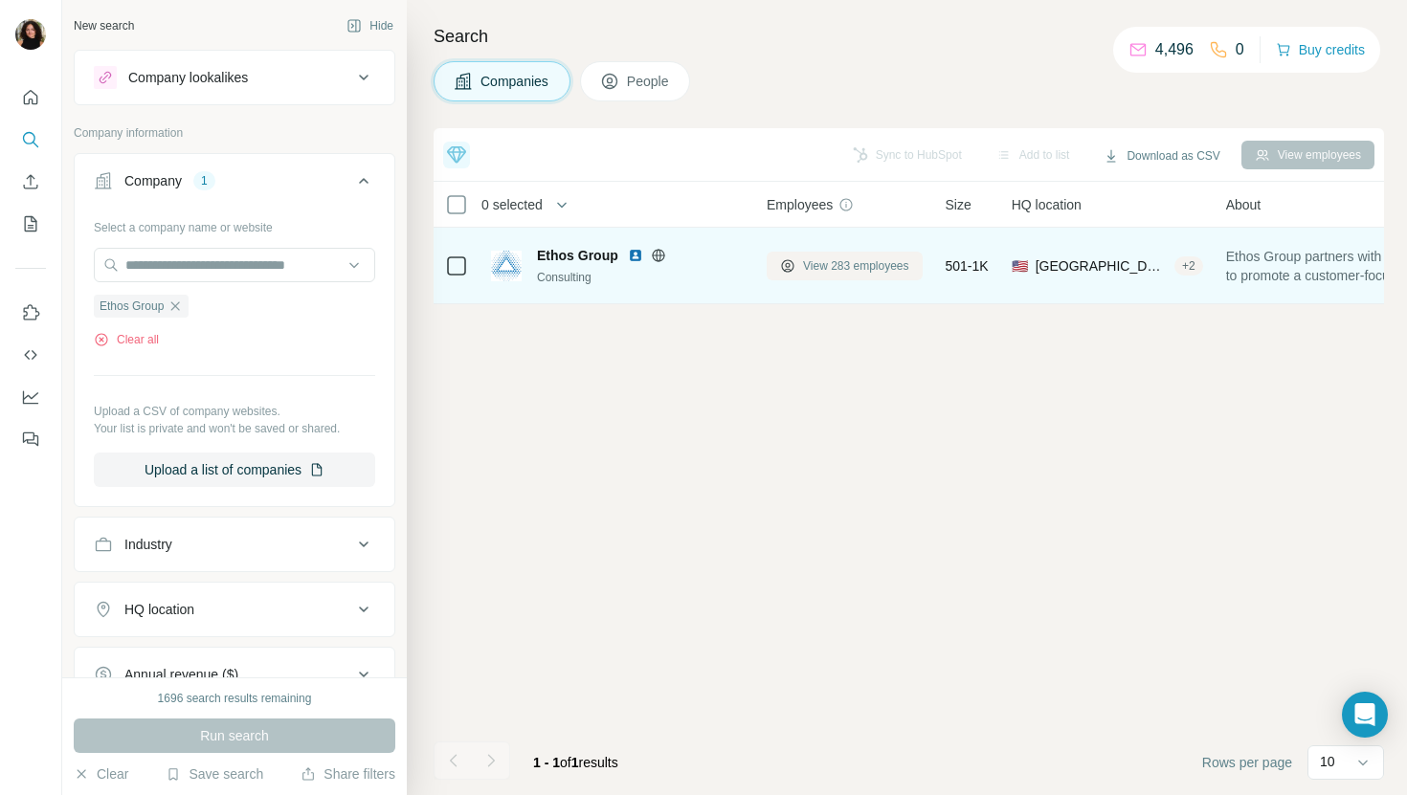
click at [865, 265] on span "View 283 employees" at bounding box center [856, 266] width 106 height 17
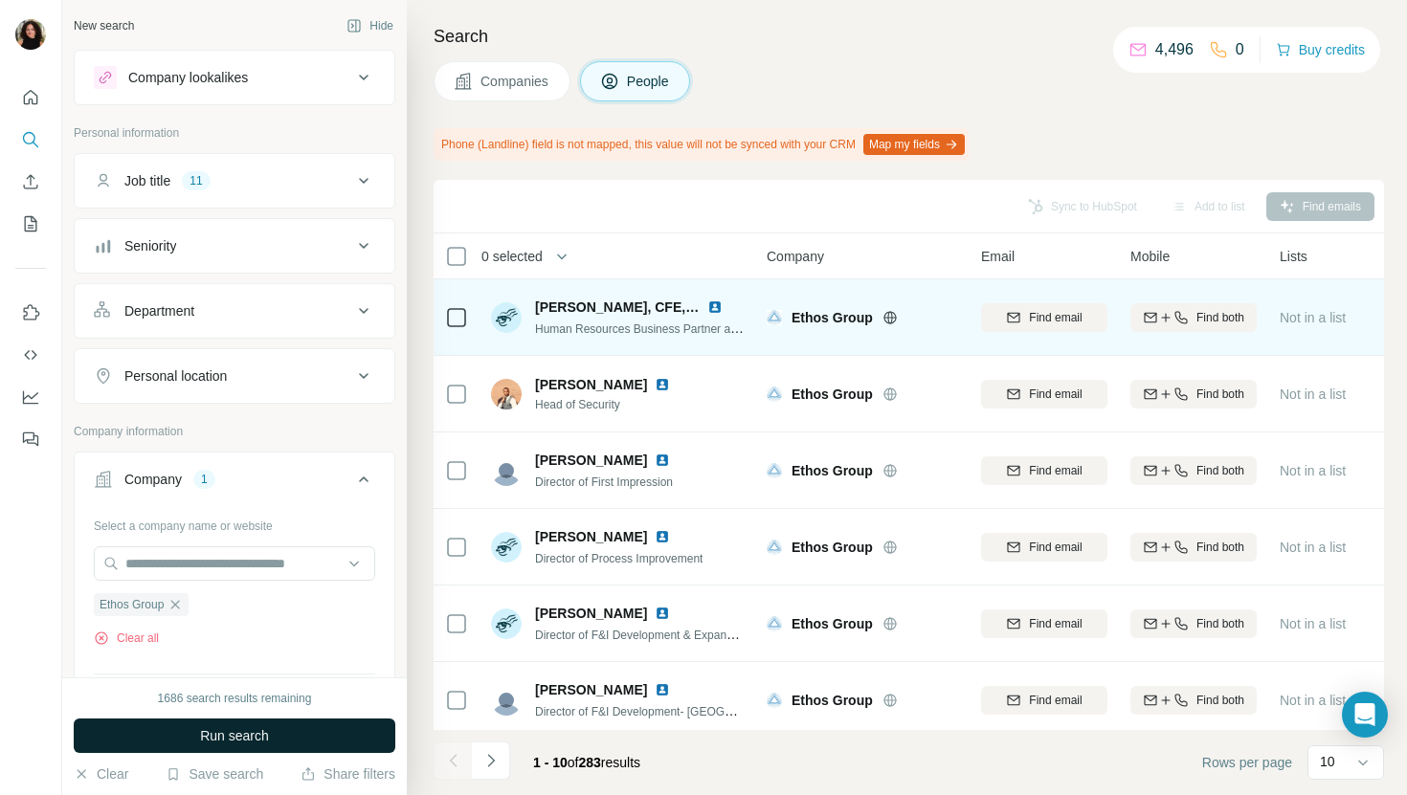
click at [328, 747] on button "Run search" at bounding box center [235, 736] width 322 height 34
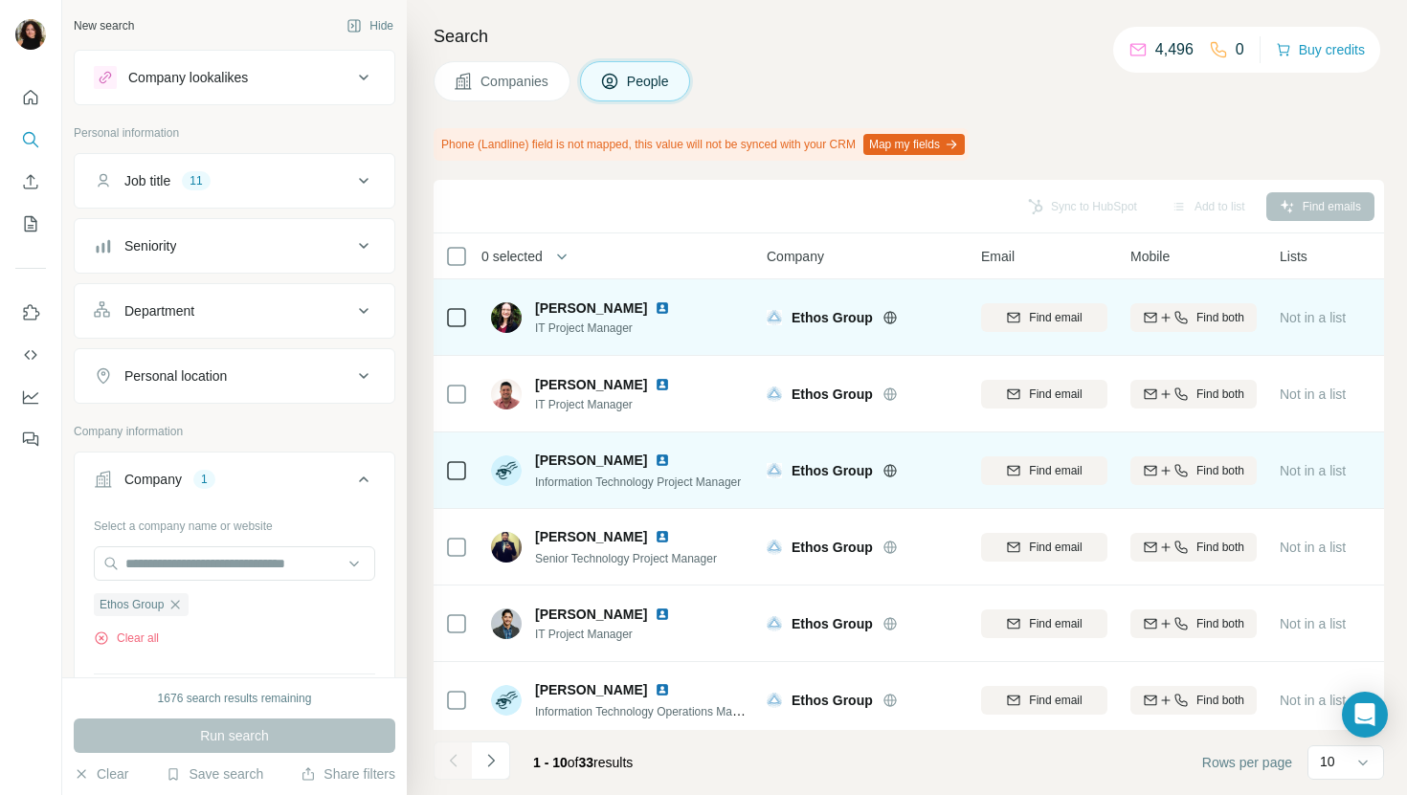
click at [655, 459] on img at bounding box center [662, 460] width 15 height 15
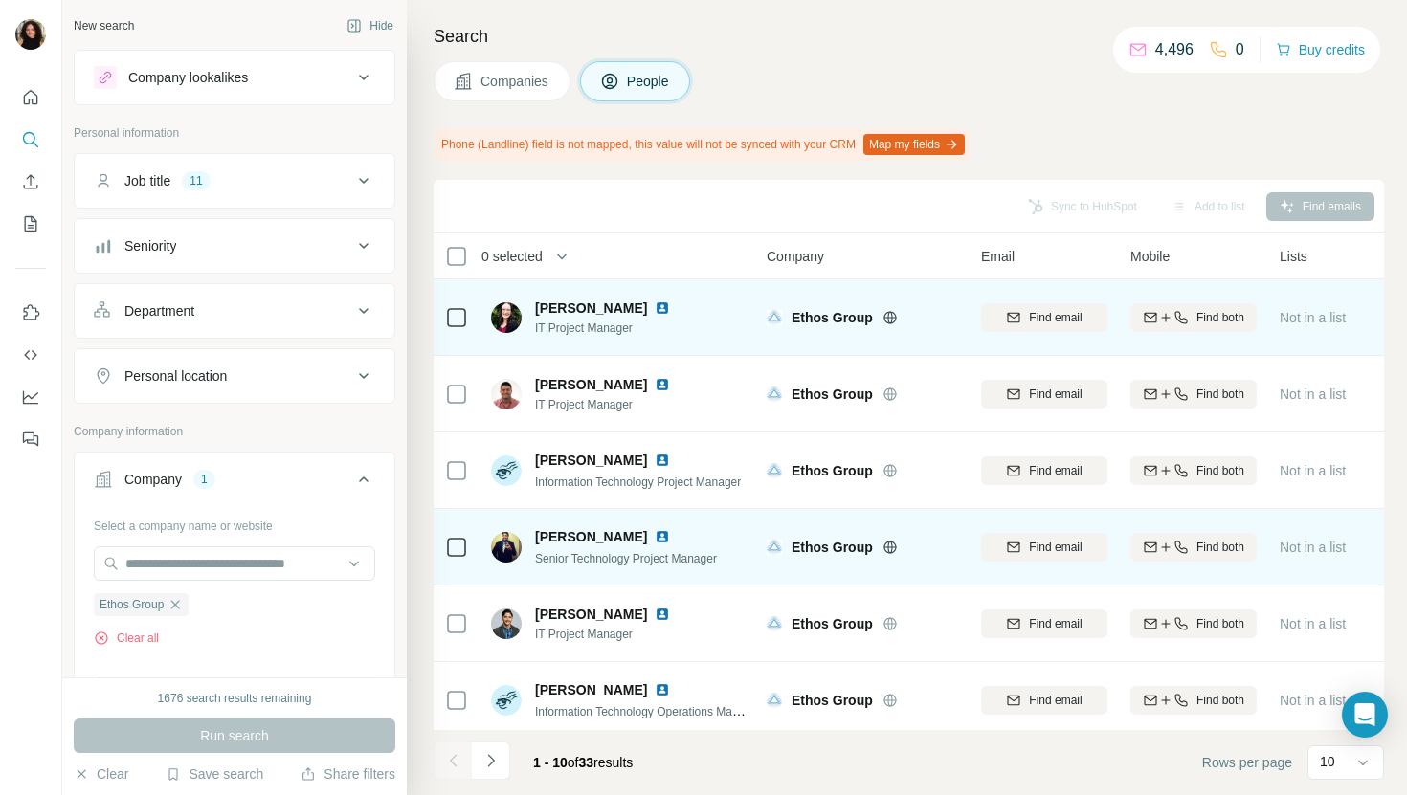
click at [655, 531] on img at bounding box center [662, 536] width 15 height 15
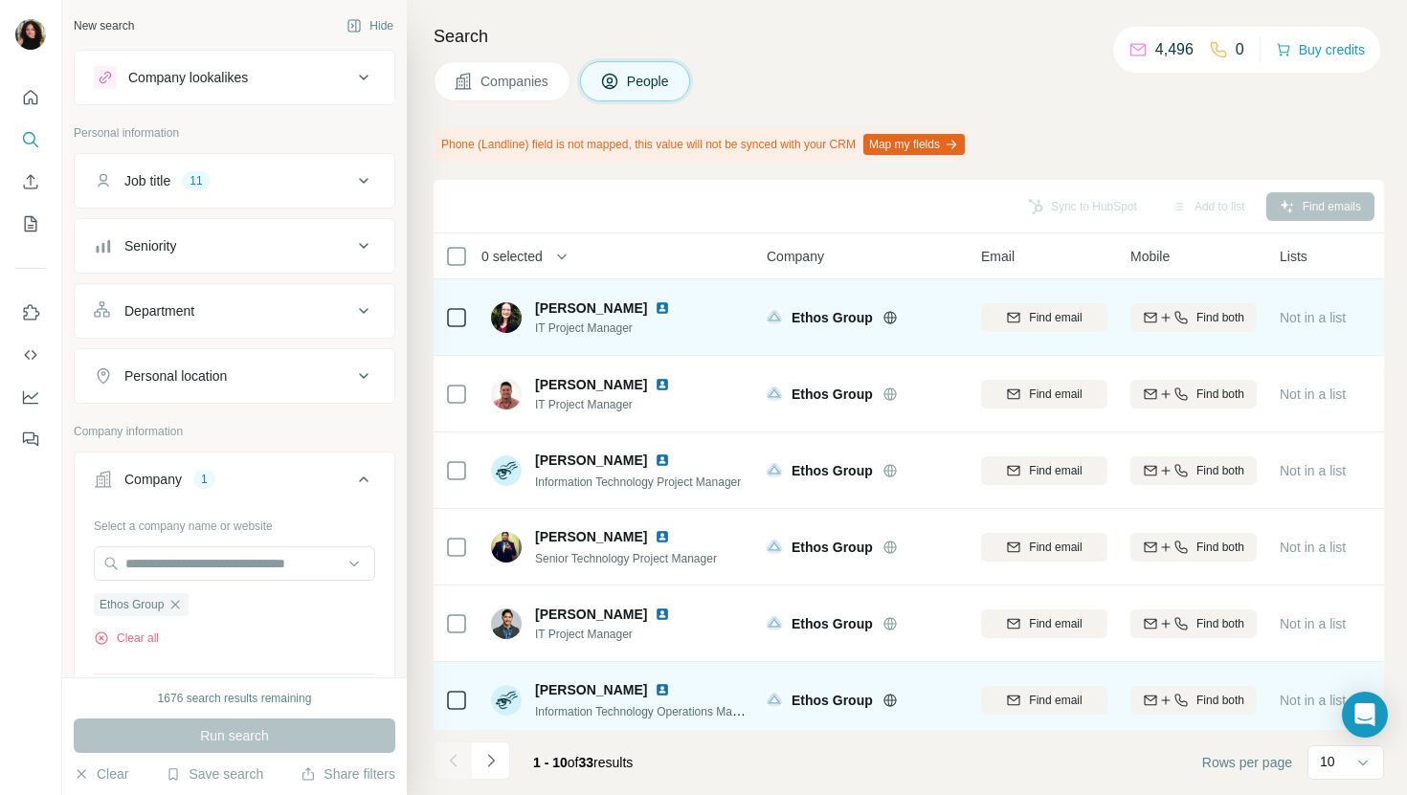
click at [655, 687] on img at bounding box center [662, 690] width 15 height 15
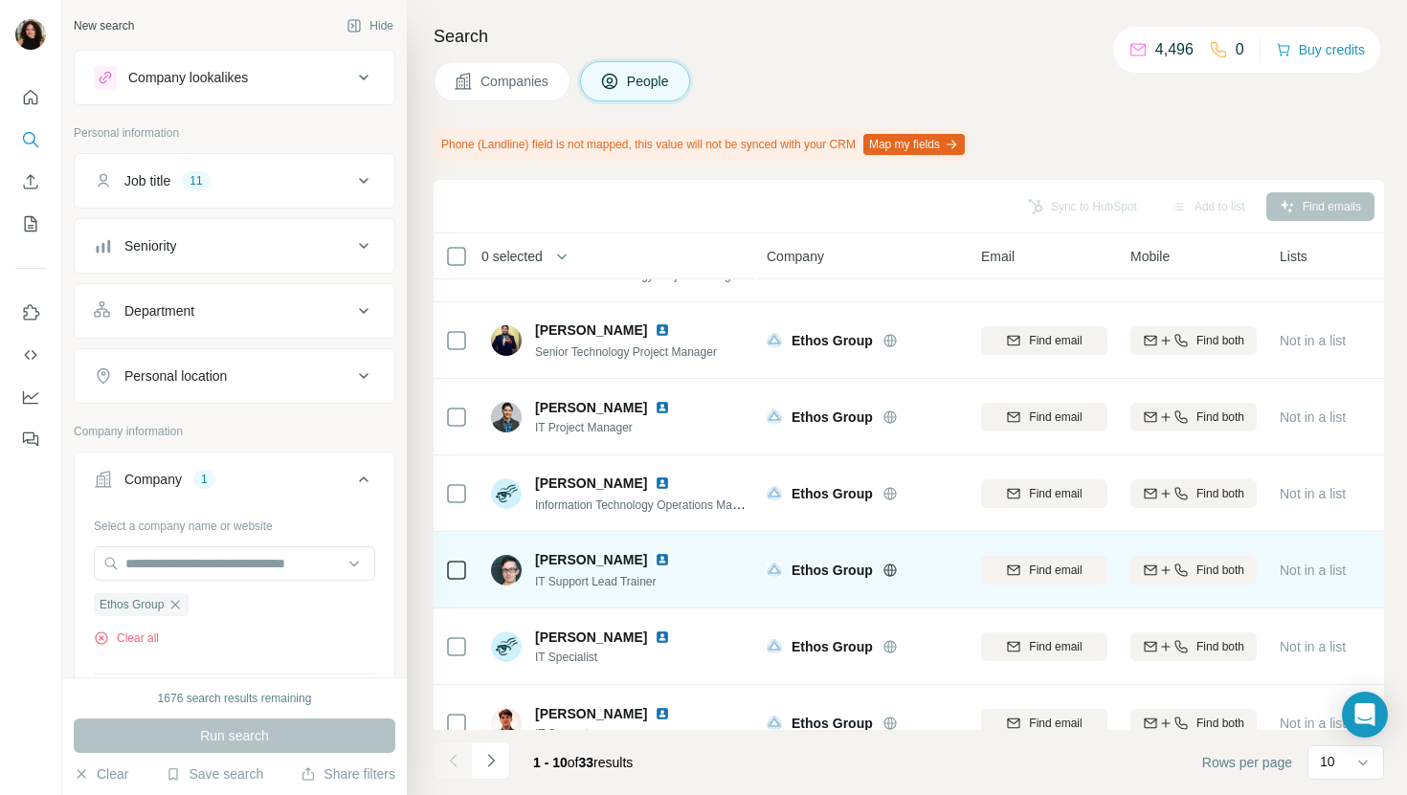
click at [663, 552] on img at bounding box center [662, 559] width 15 height 15
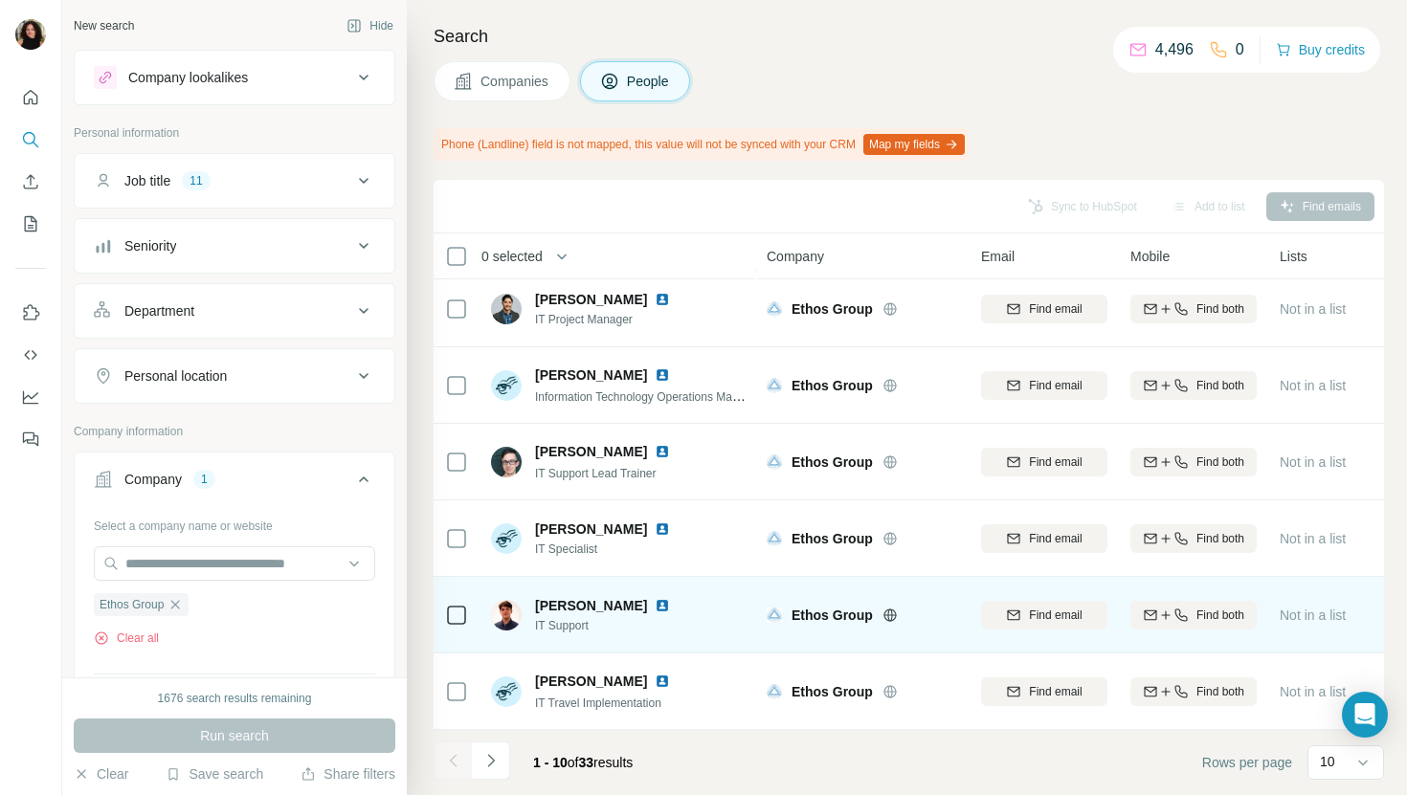
click at [655, 607] on img at bounding box center [662, 605] width 15 height 15
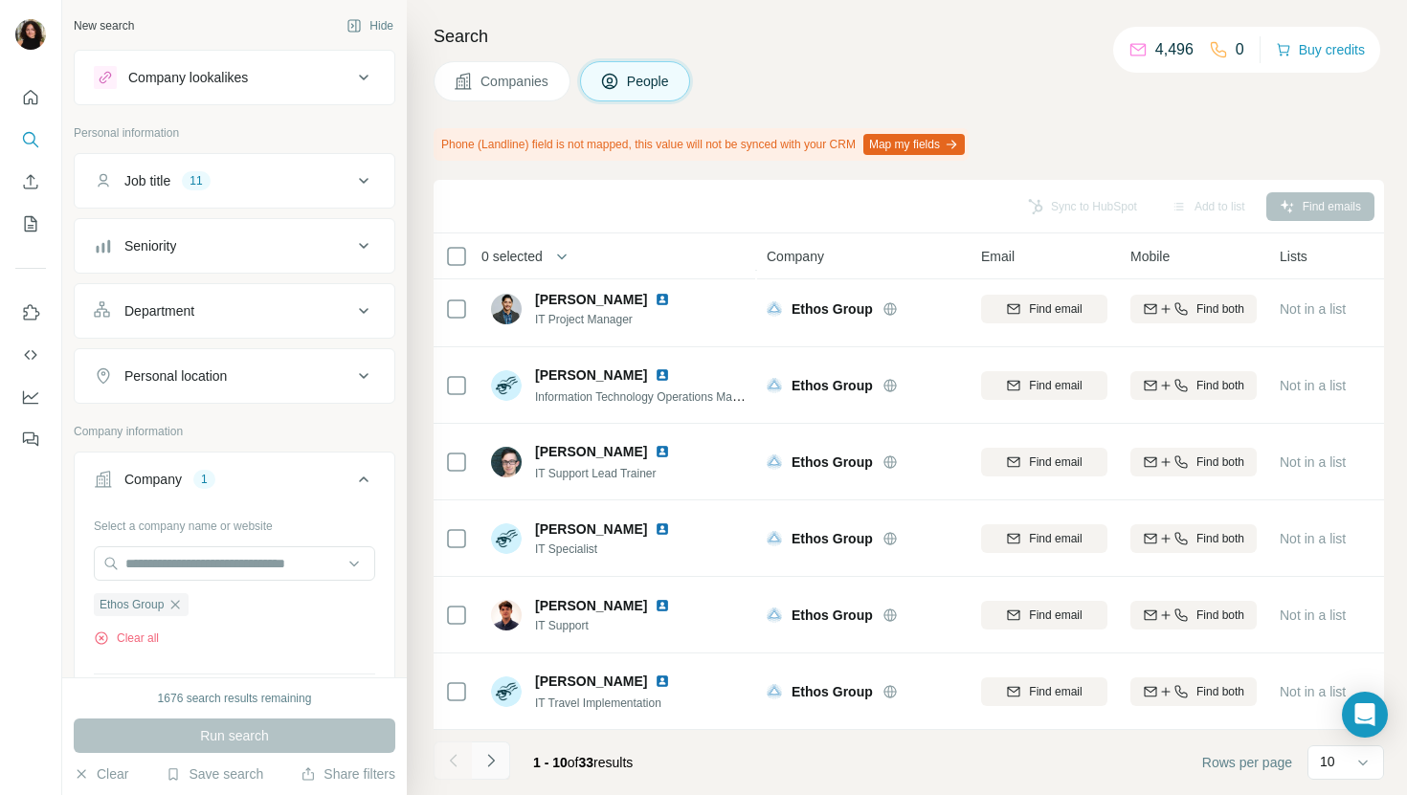
click at [496, 750] on button "Navigate to next page" at bounding box center [491, 761] width 38 height 38
click at [494, 766] on icon "Navigate to next page" at bounding box center [490, 760] width 19 height 19
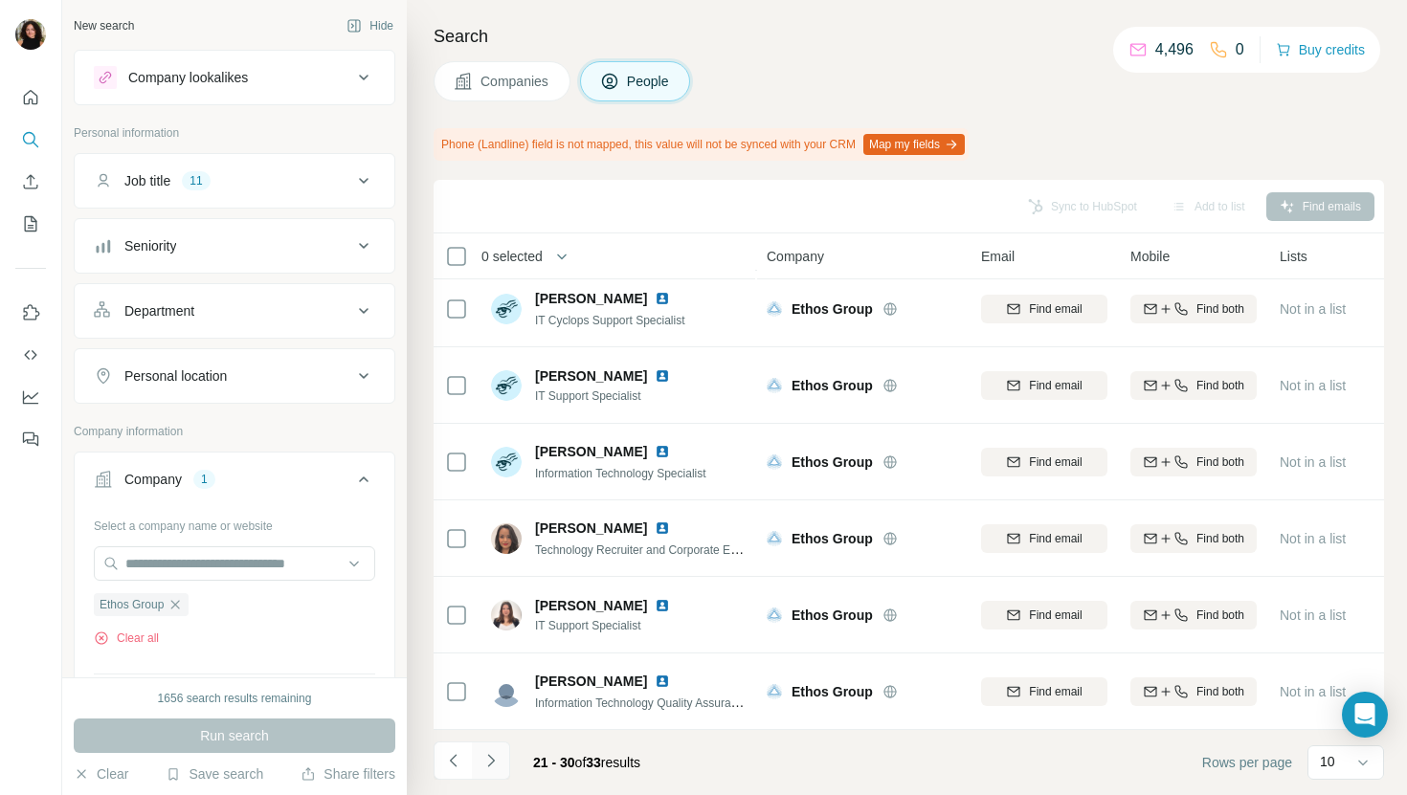
click at [492, 754] on icon "Navigate to next page" at bounding box center [490, 760] width 19 height 19
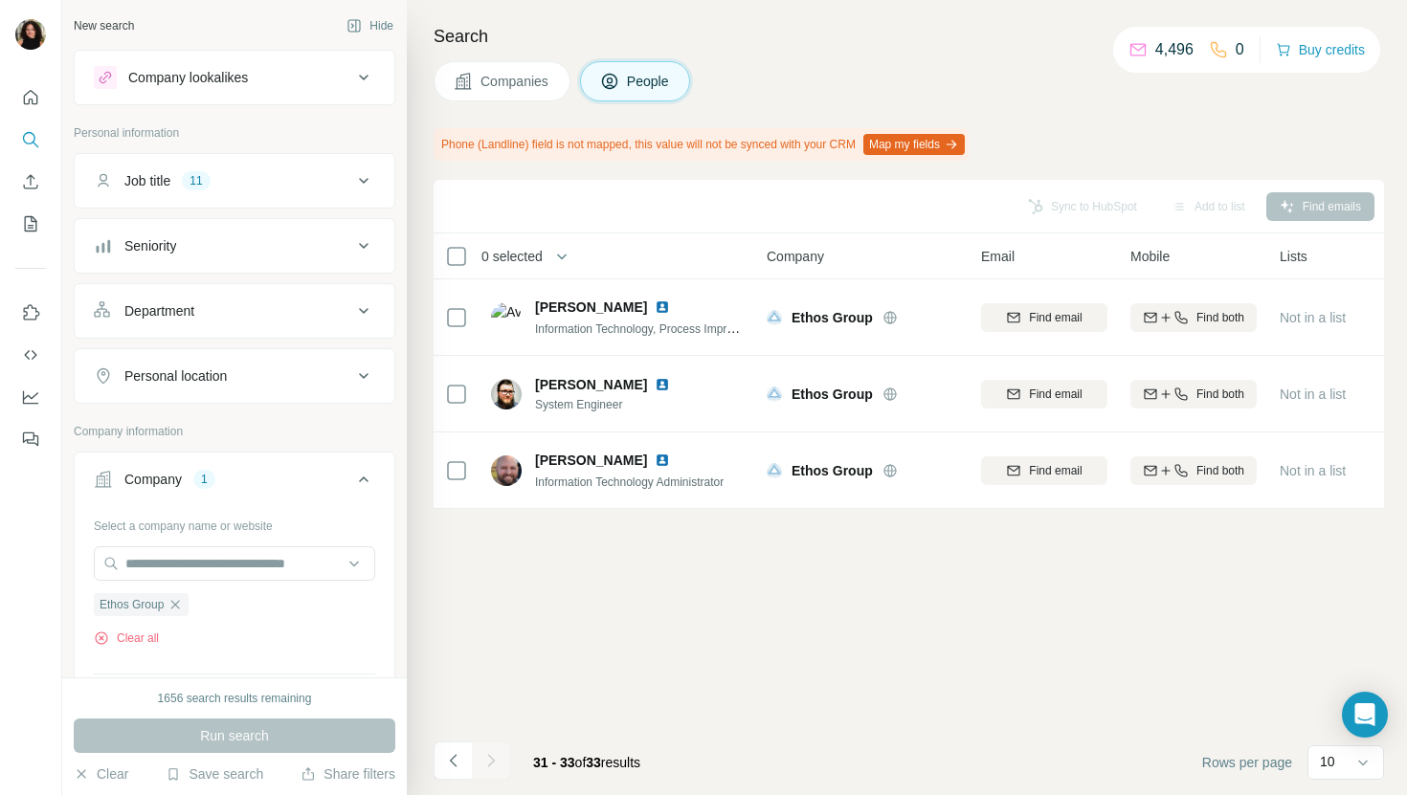
scroll to position [0, 0]
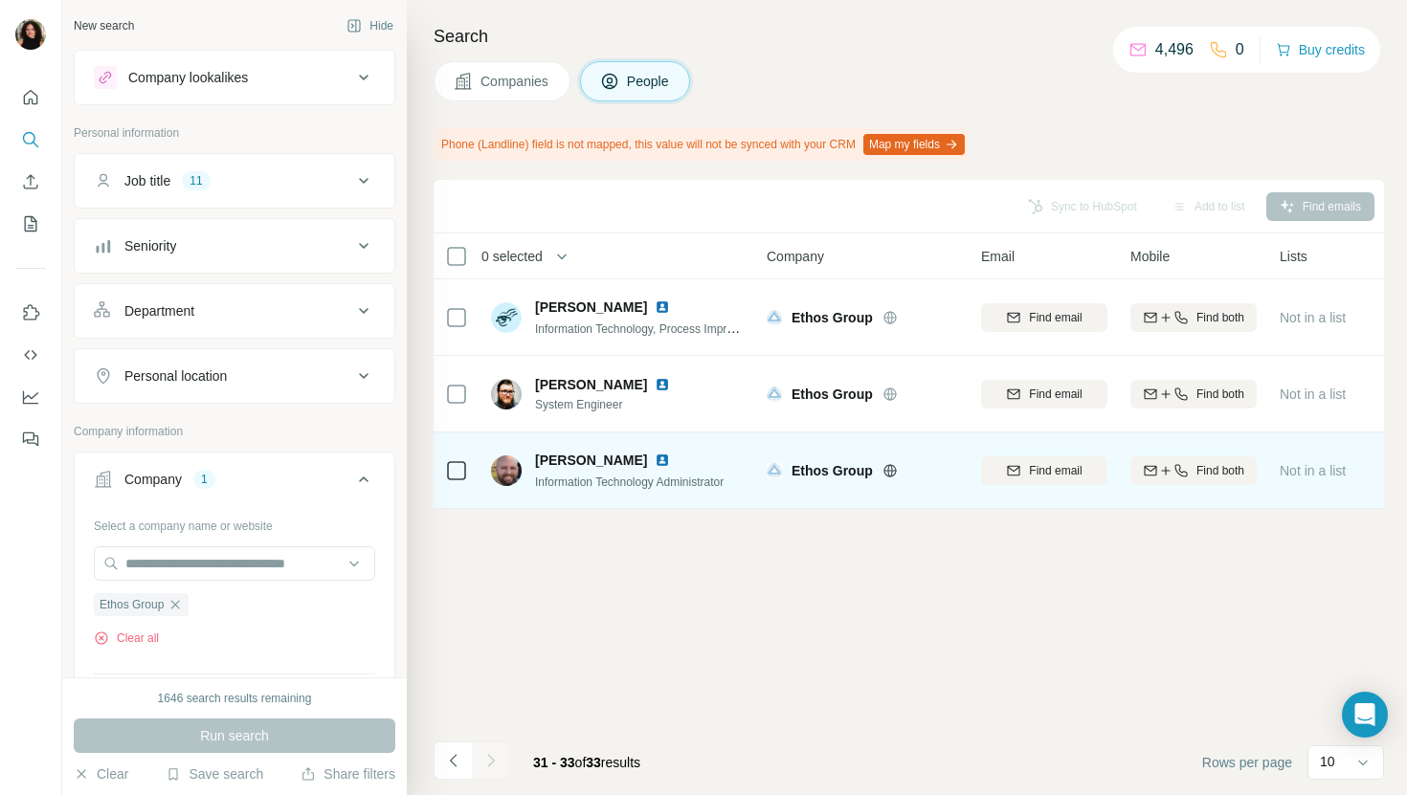
click at [655, 459] on img at bounding box center [662, 460] width 15 height 15
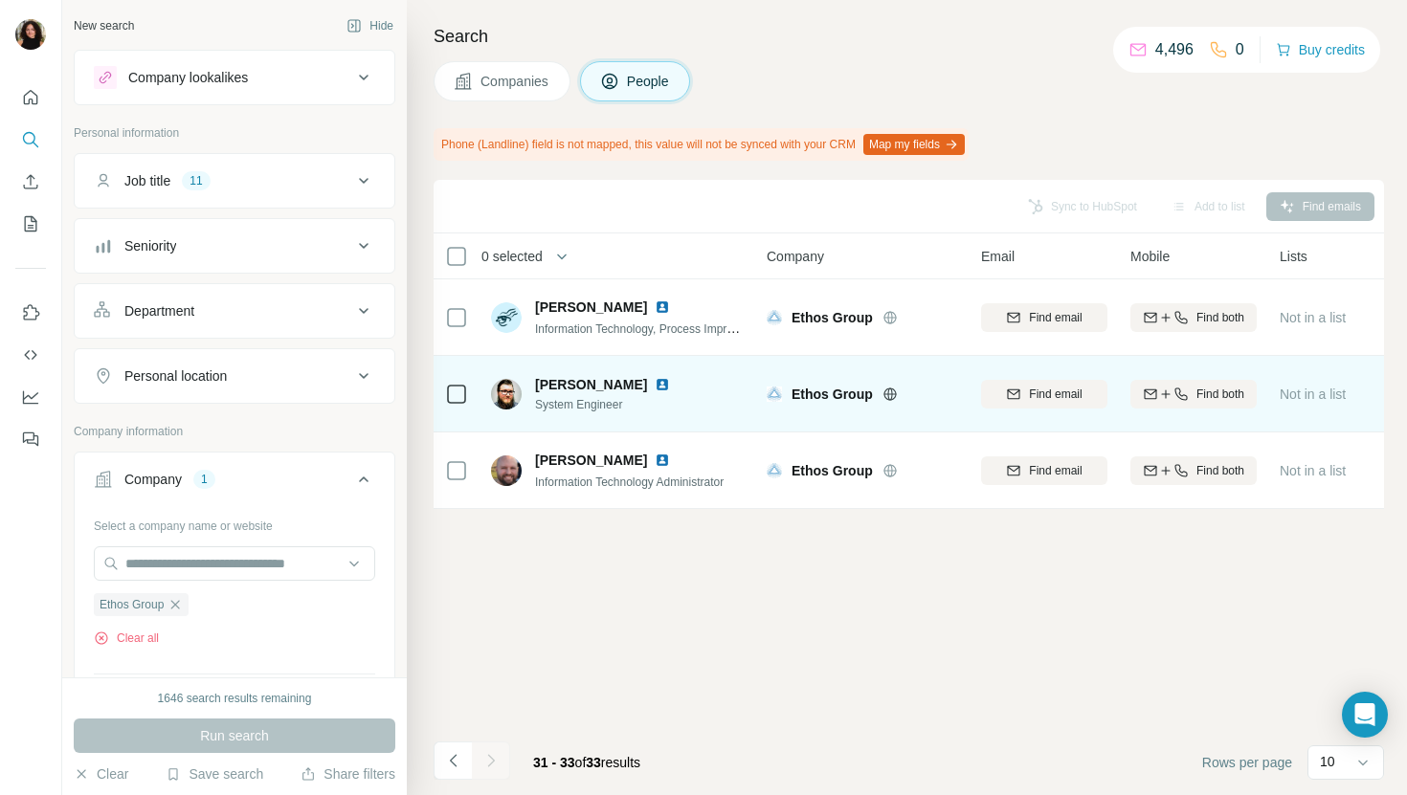
click at [655, 379] on img at bounding box center [662, 384] width 15 height 15
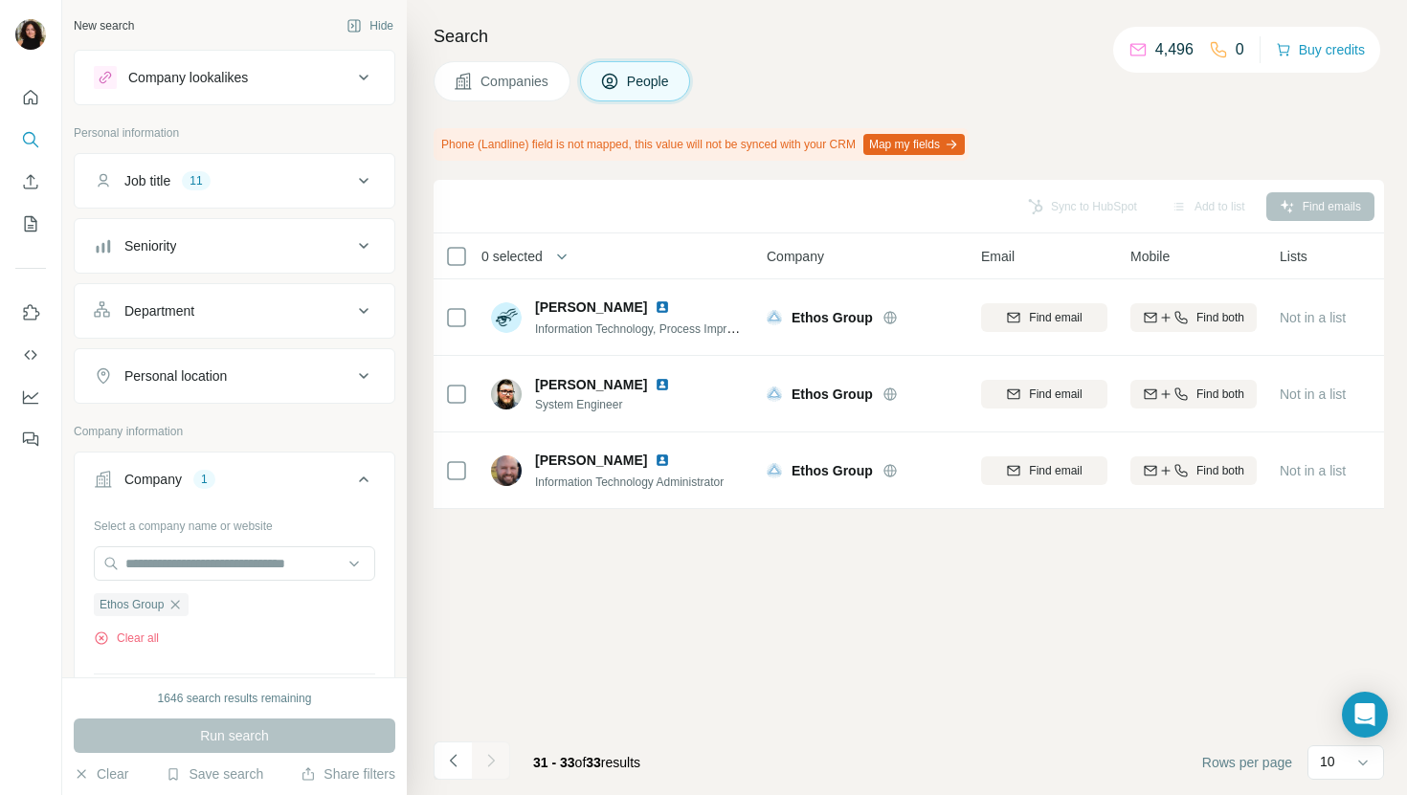
click at [554, 82] on button "Companies" at bounding box center [502, 81] width 137 height 40
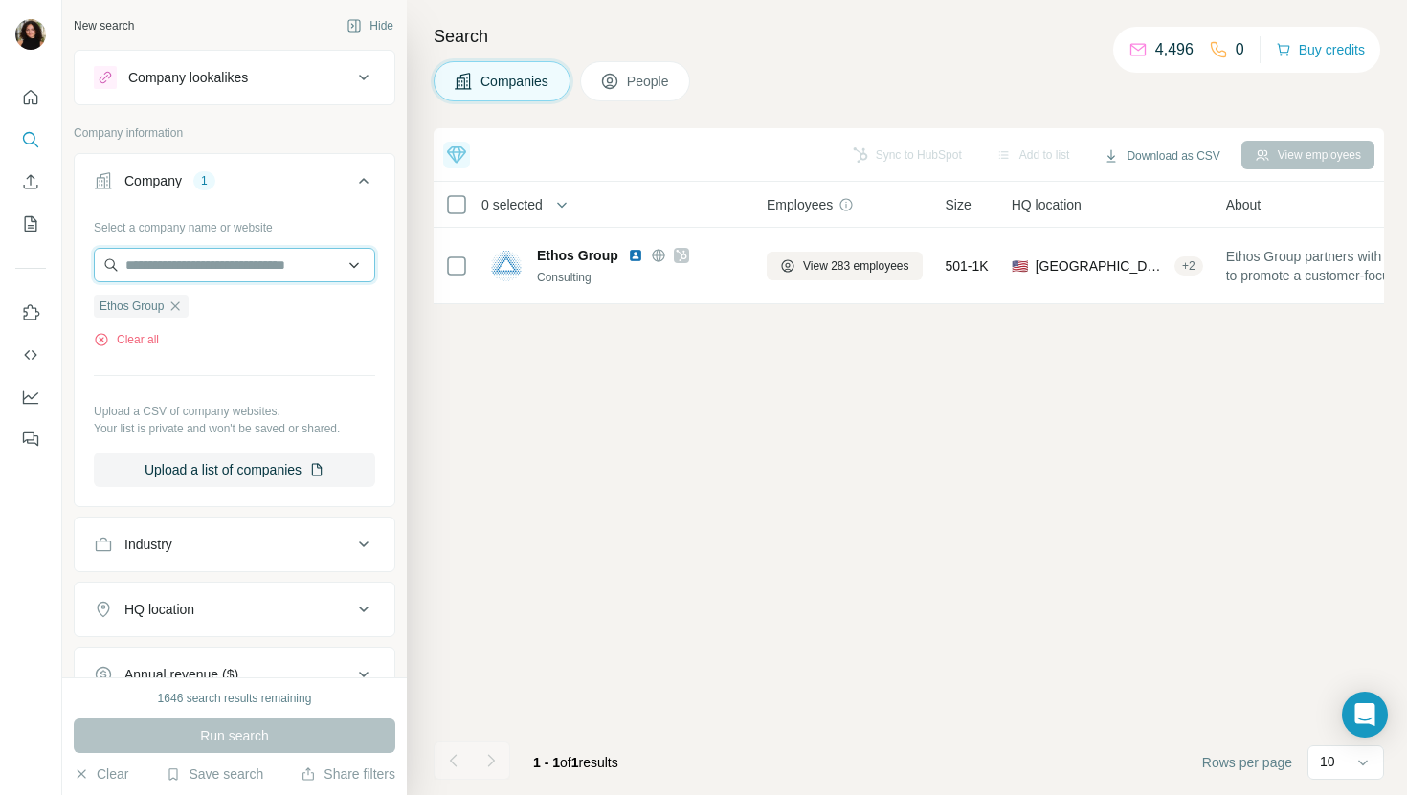
click at [282, 271] on input "text" at bounding box center [234, 265] width 281 height 34
paste input "**********"
type input "**********"
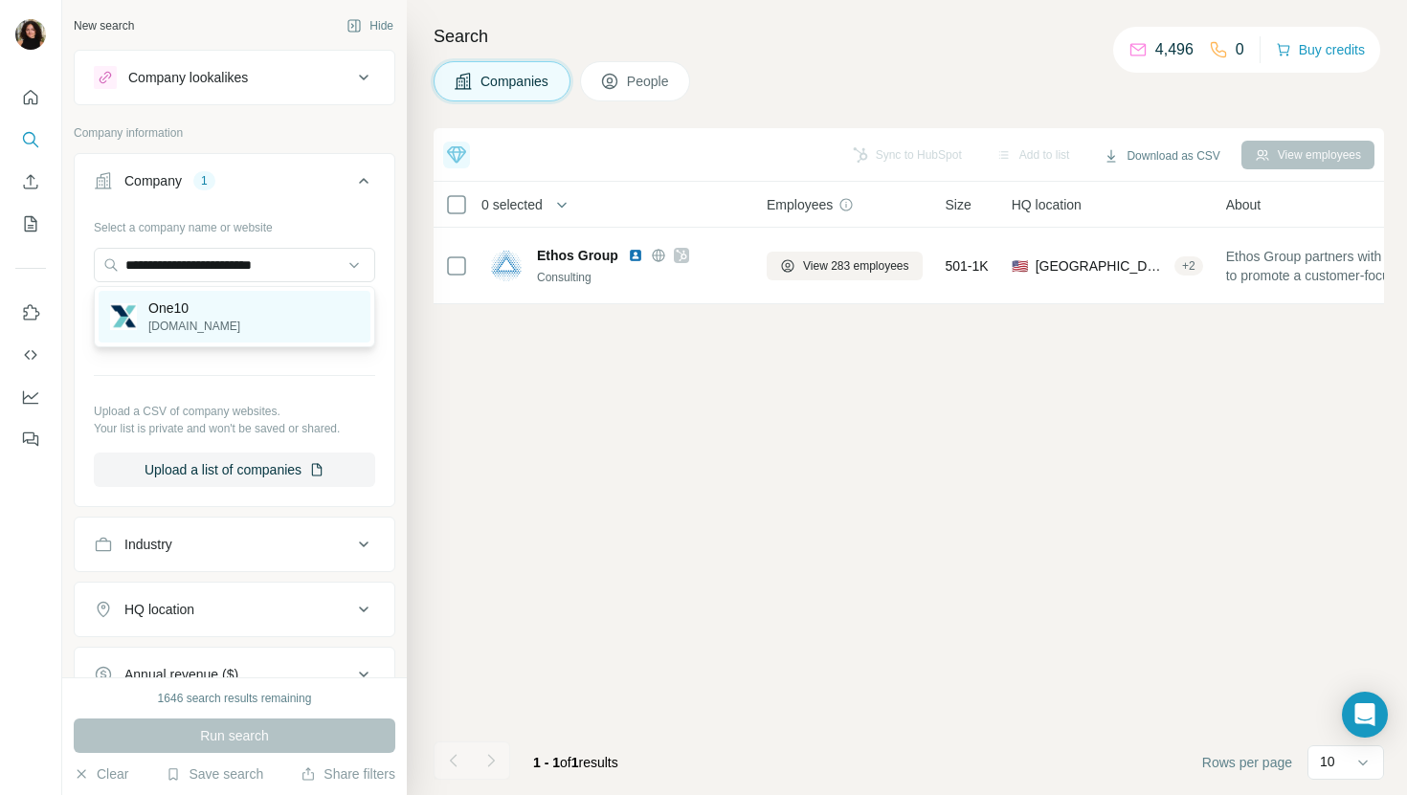
click at [296, 328] on div "One10 one10marketing.com" at bounding box center [235, 317] width 272 height 52
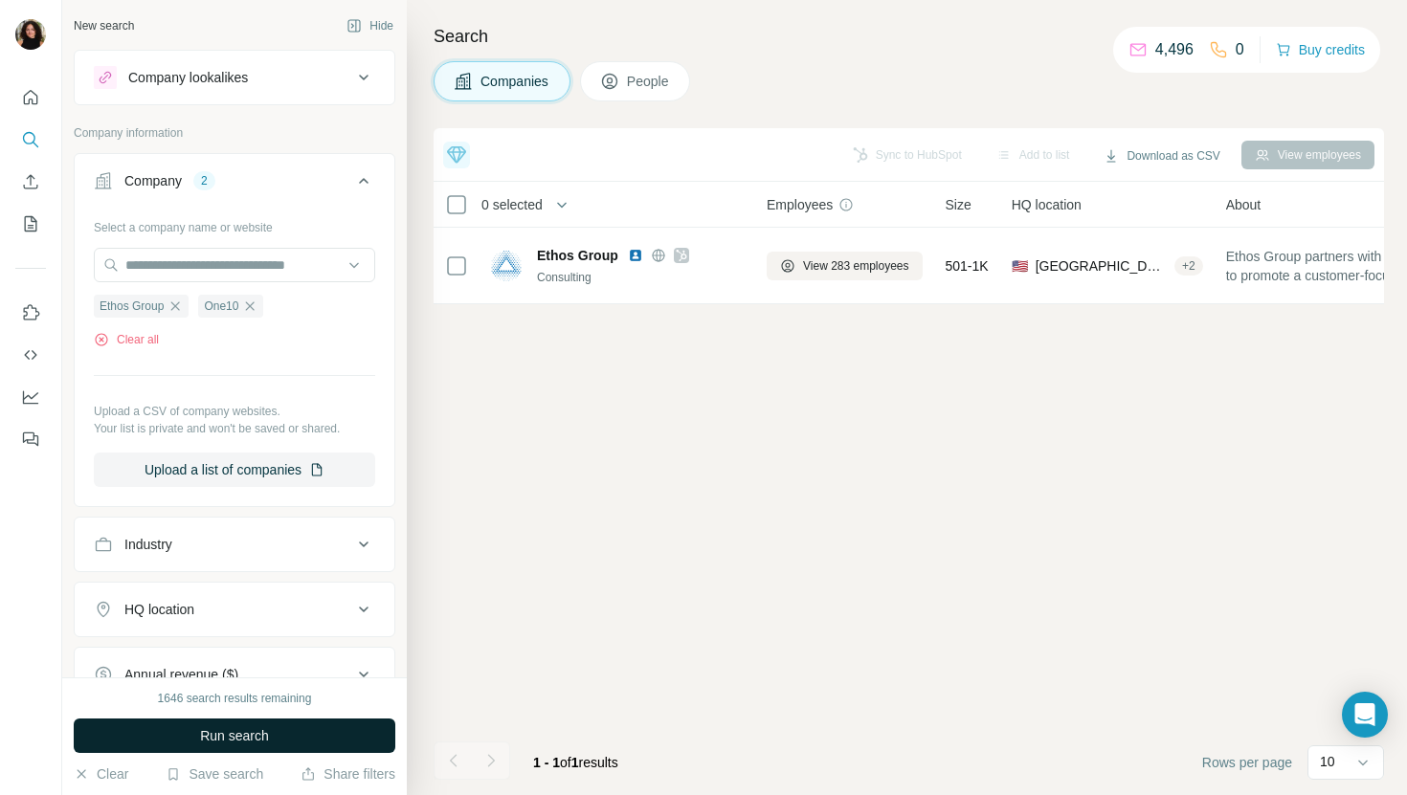
click at [246, 742] on span "Run search" at bounding box center [234, 736] width 69 height 19
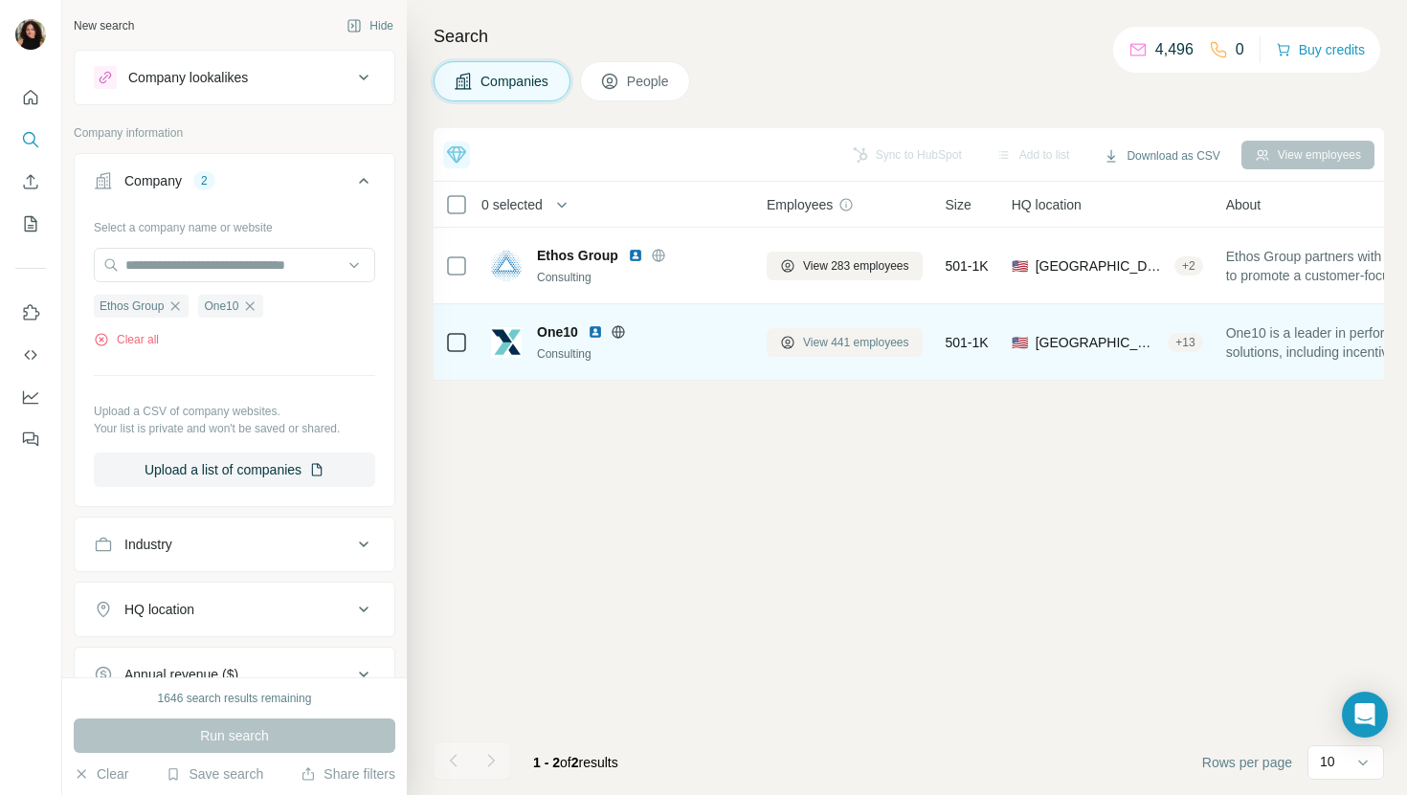
click at [860, 339] on span "View 441 employees" at bounding box center [856, 342] width 106 height 17
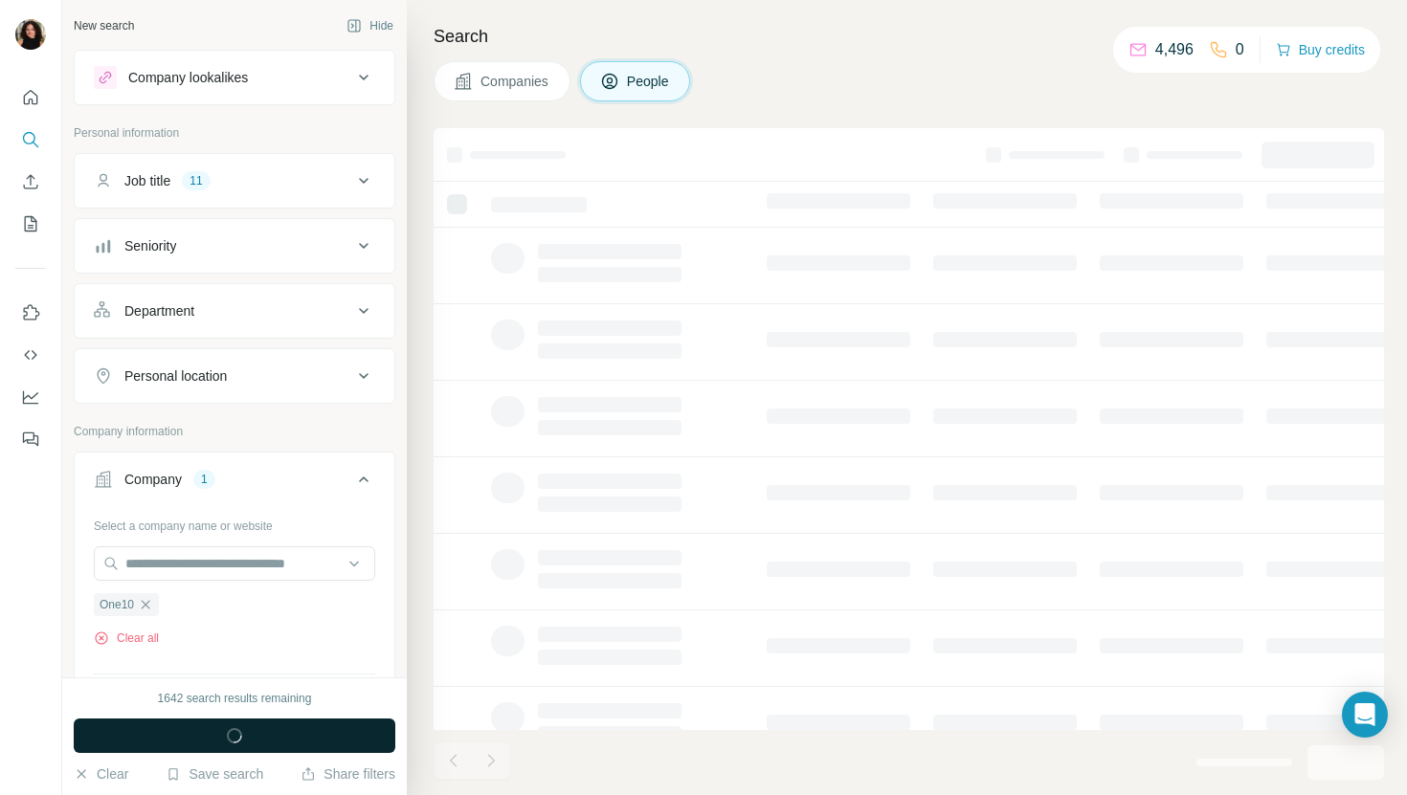
click at [308, 734] on button "Run search" at bounding box center [235, 736] width 322 height 34
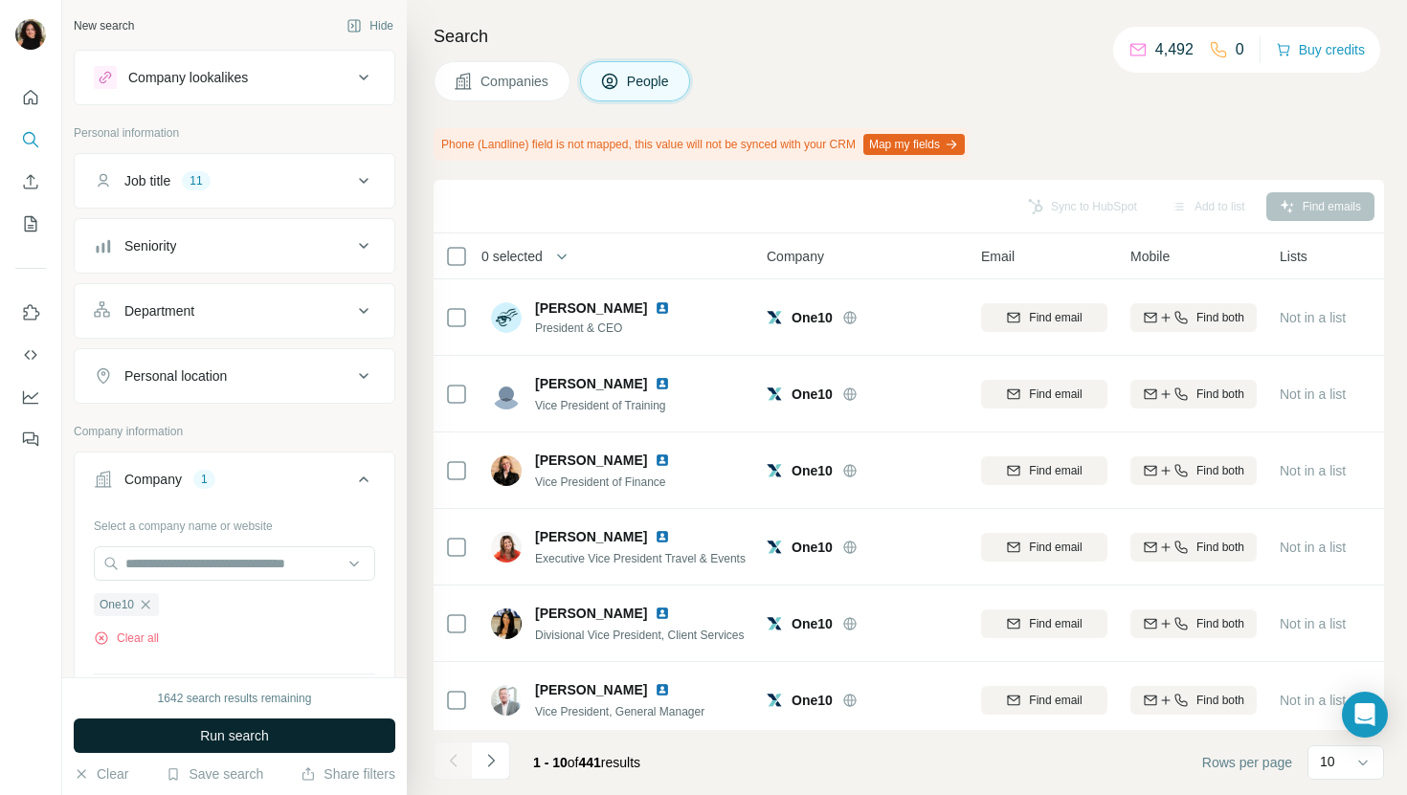
click at [355, 747] on button "Run search" at bounding box center [235, 736] width 322 height 34
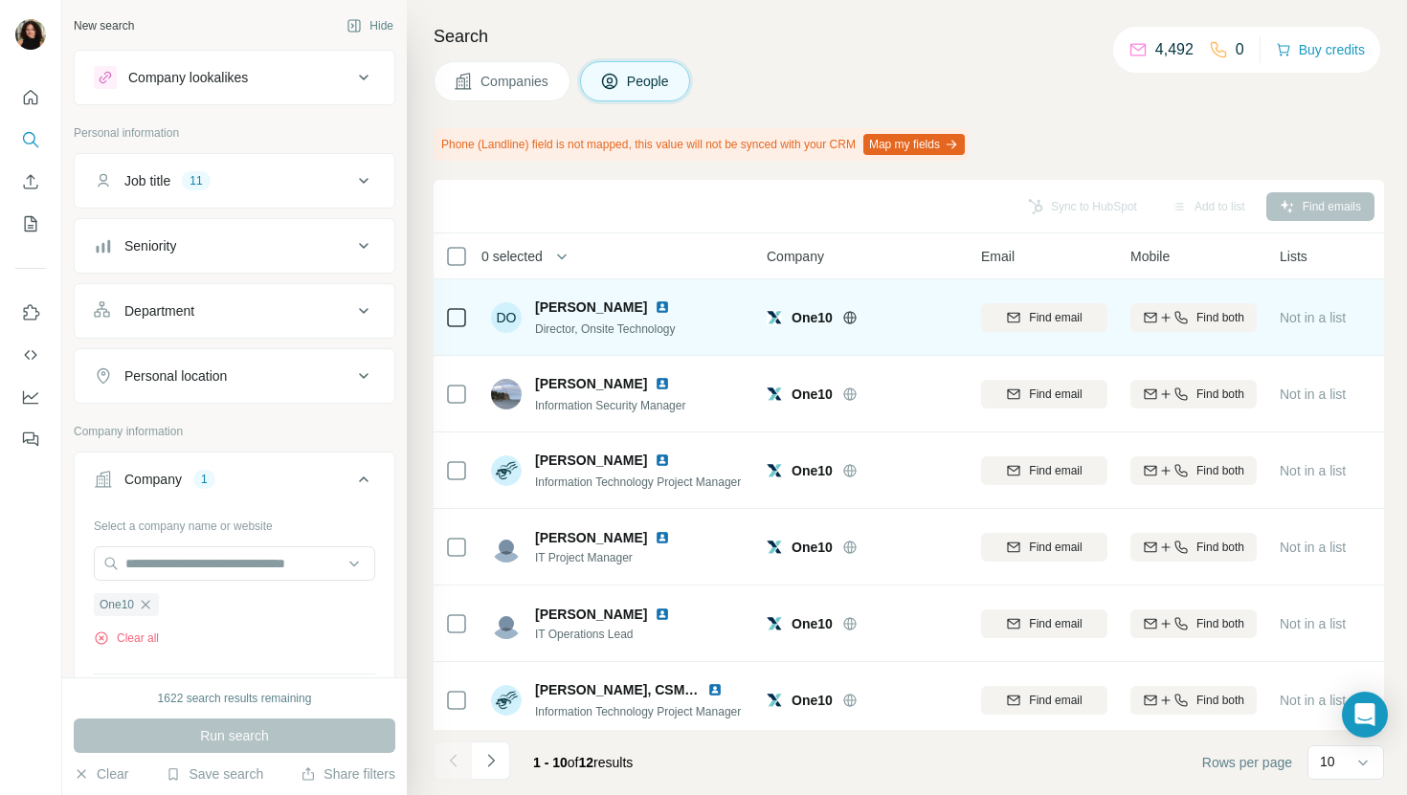
click at [655, 303] on img at bounding box center [662, 307] width 15 height 15
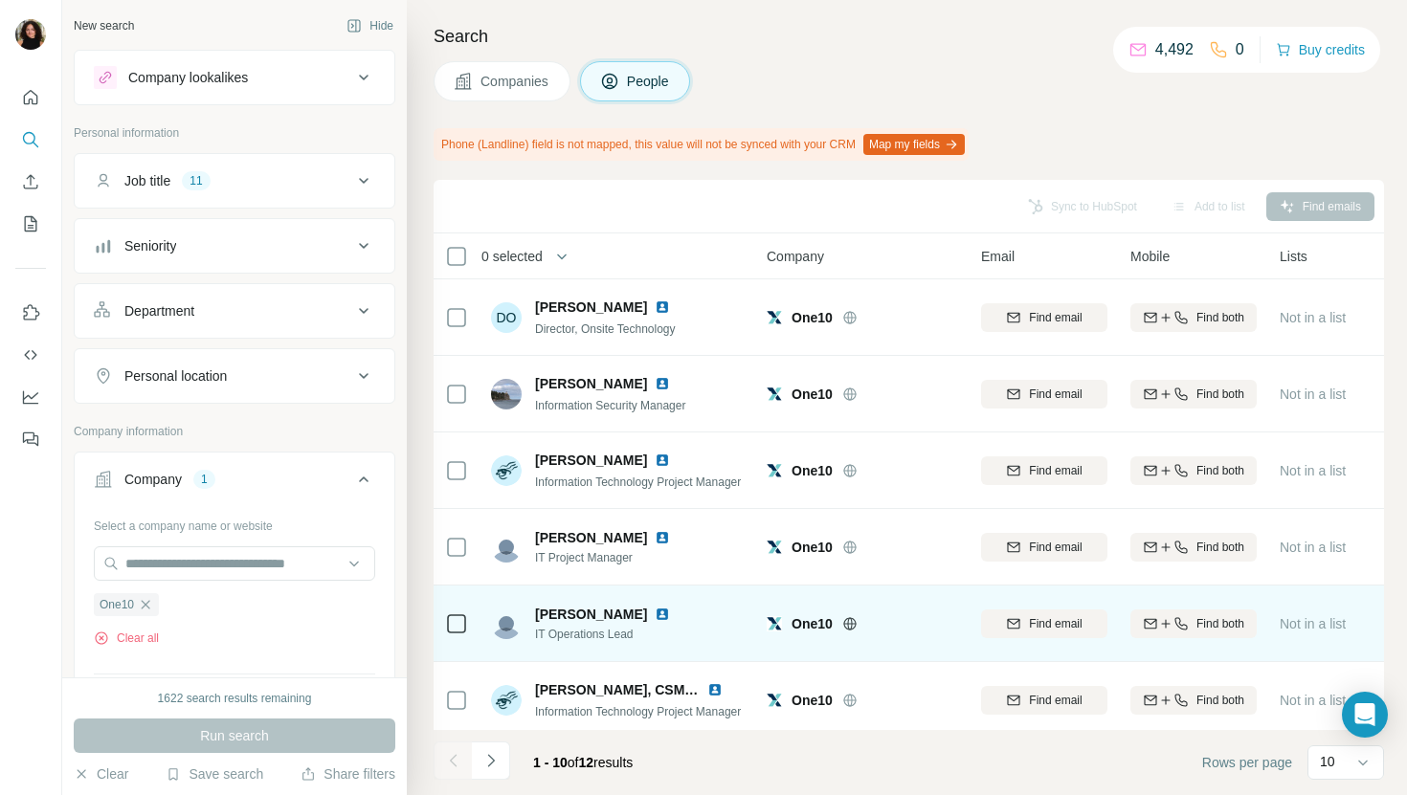
scroll to position [81, 0]
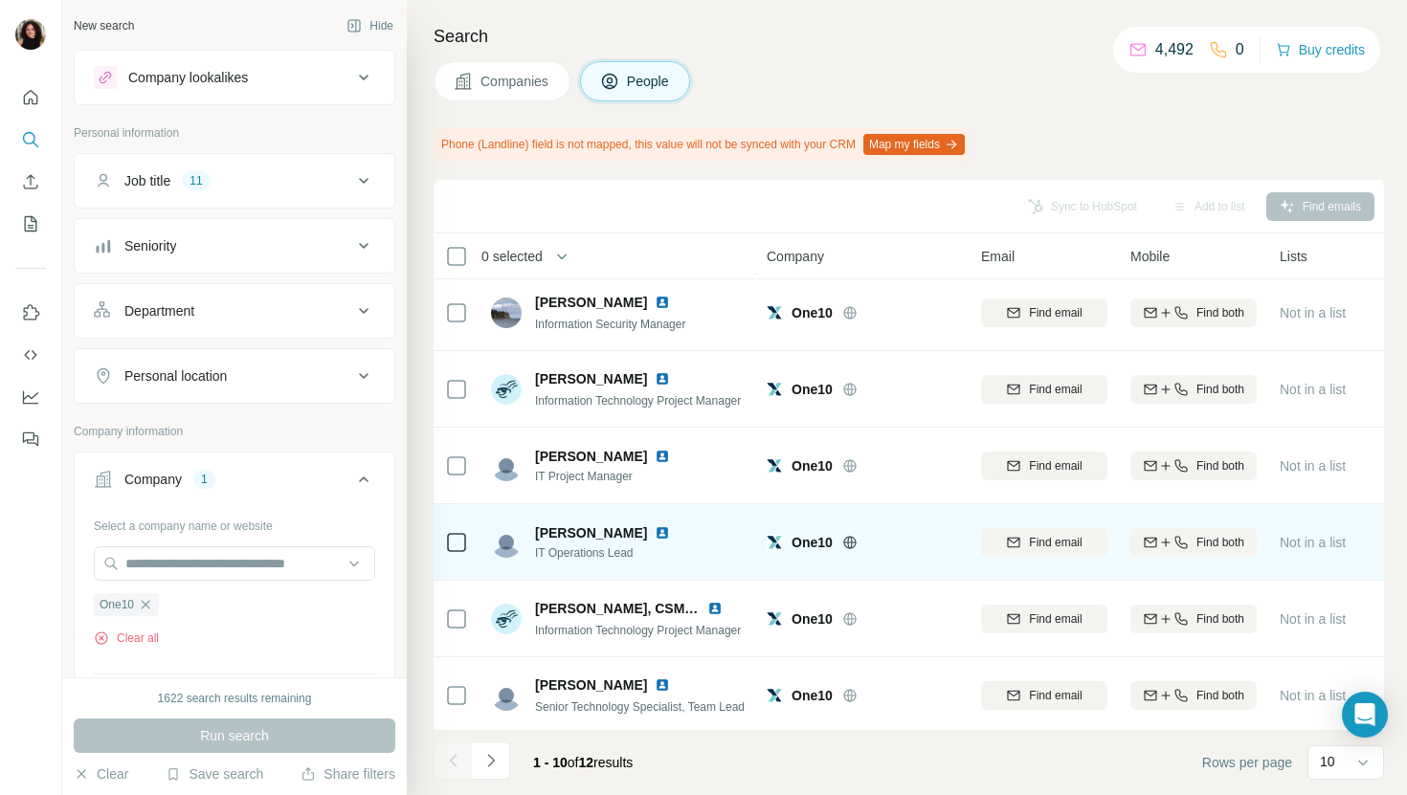
click at [655, 527] on img at bounding box center [662, 533] width 15 height 15
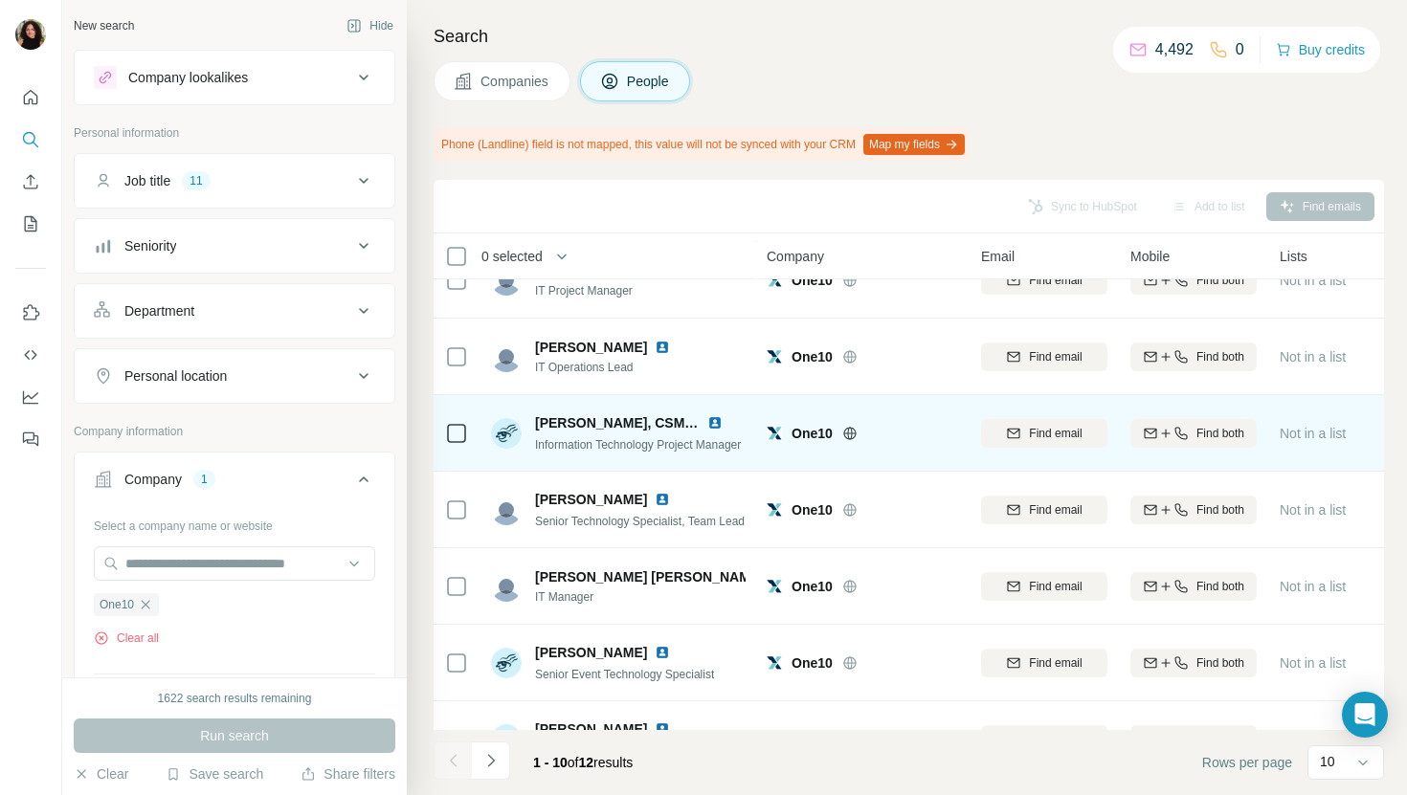
scroll to position [315, 0]
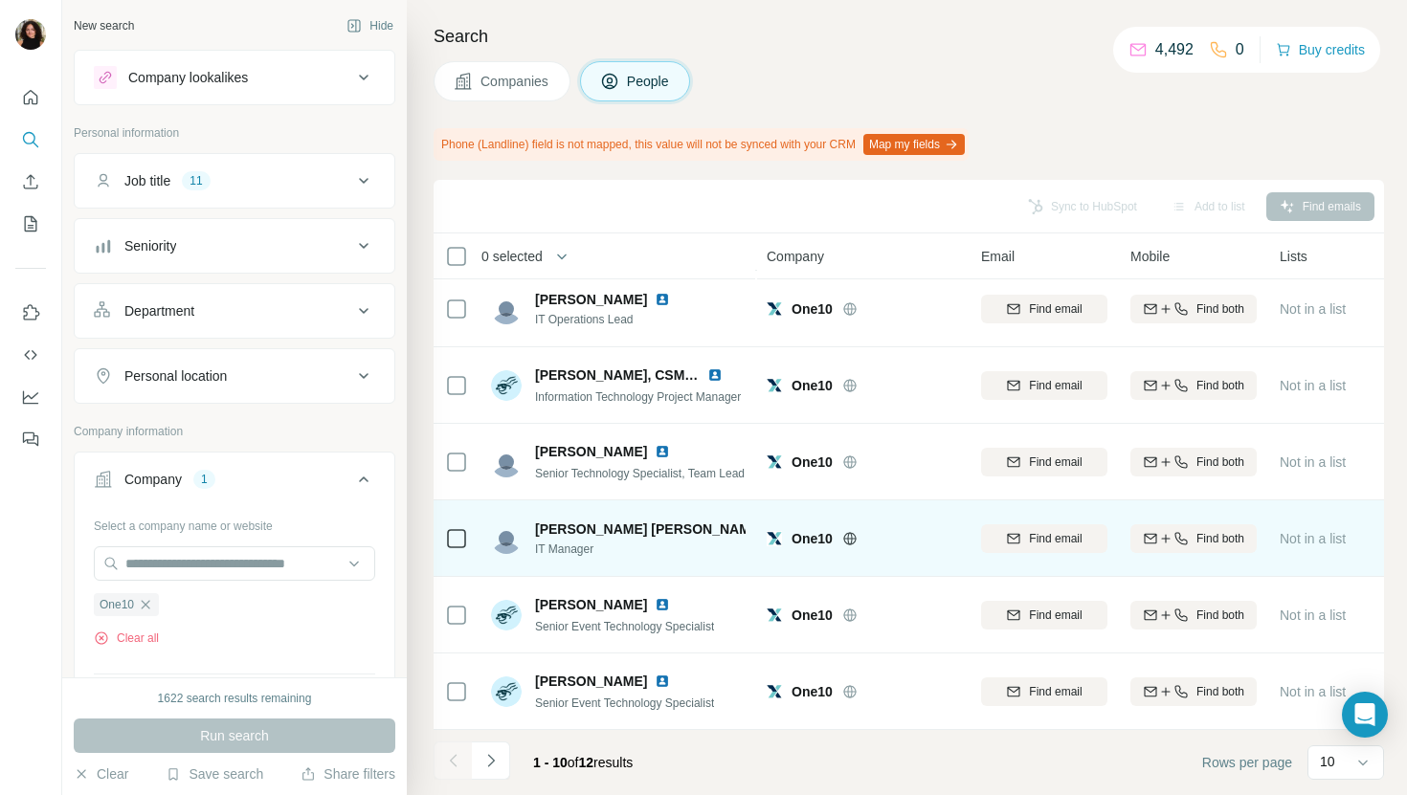
click at [772, 526] on img at bounding box center [779, 529] width 15 height 15
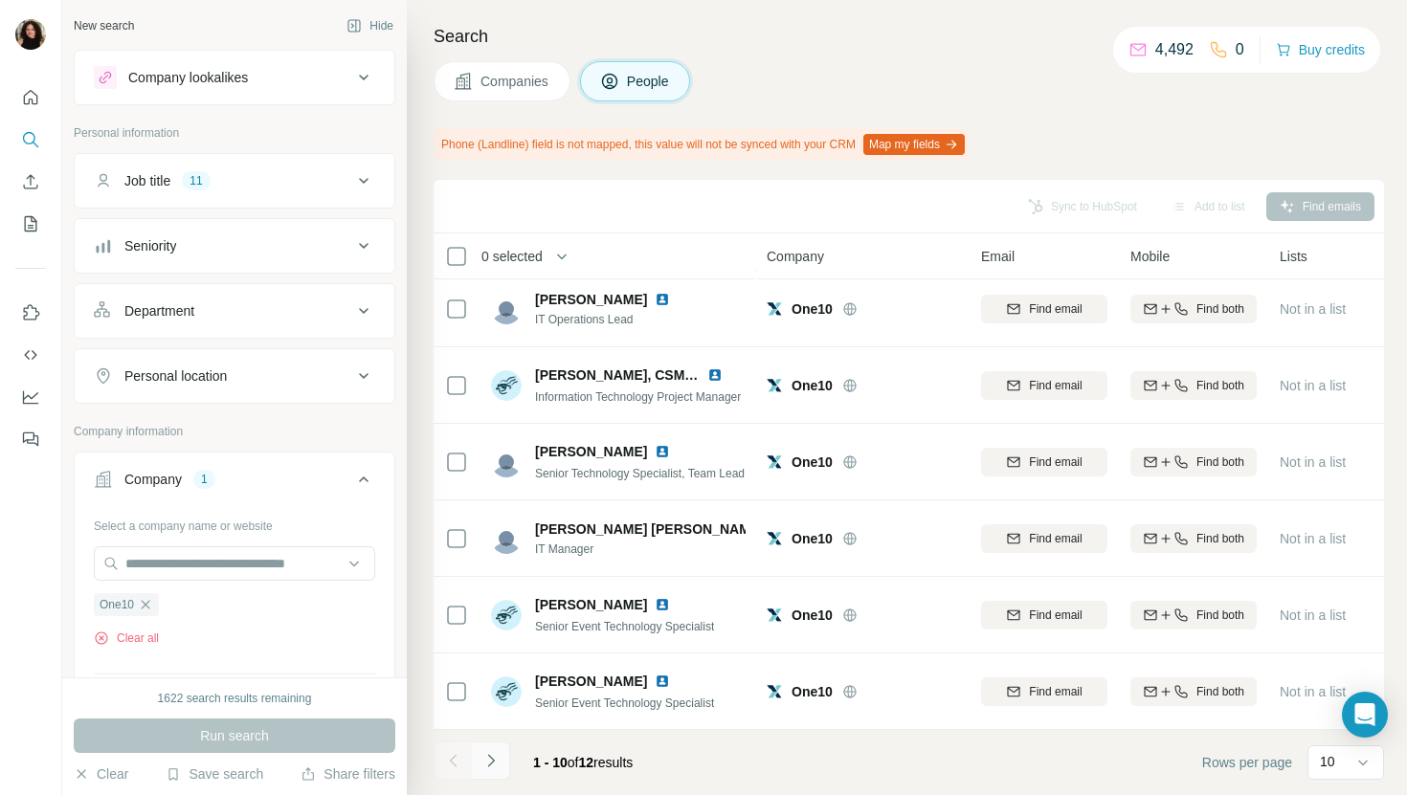
click at [499, 764] on icon "Navigate to next page" at bounding box center [490, 760] width 19 height 19
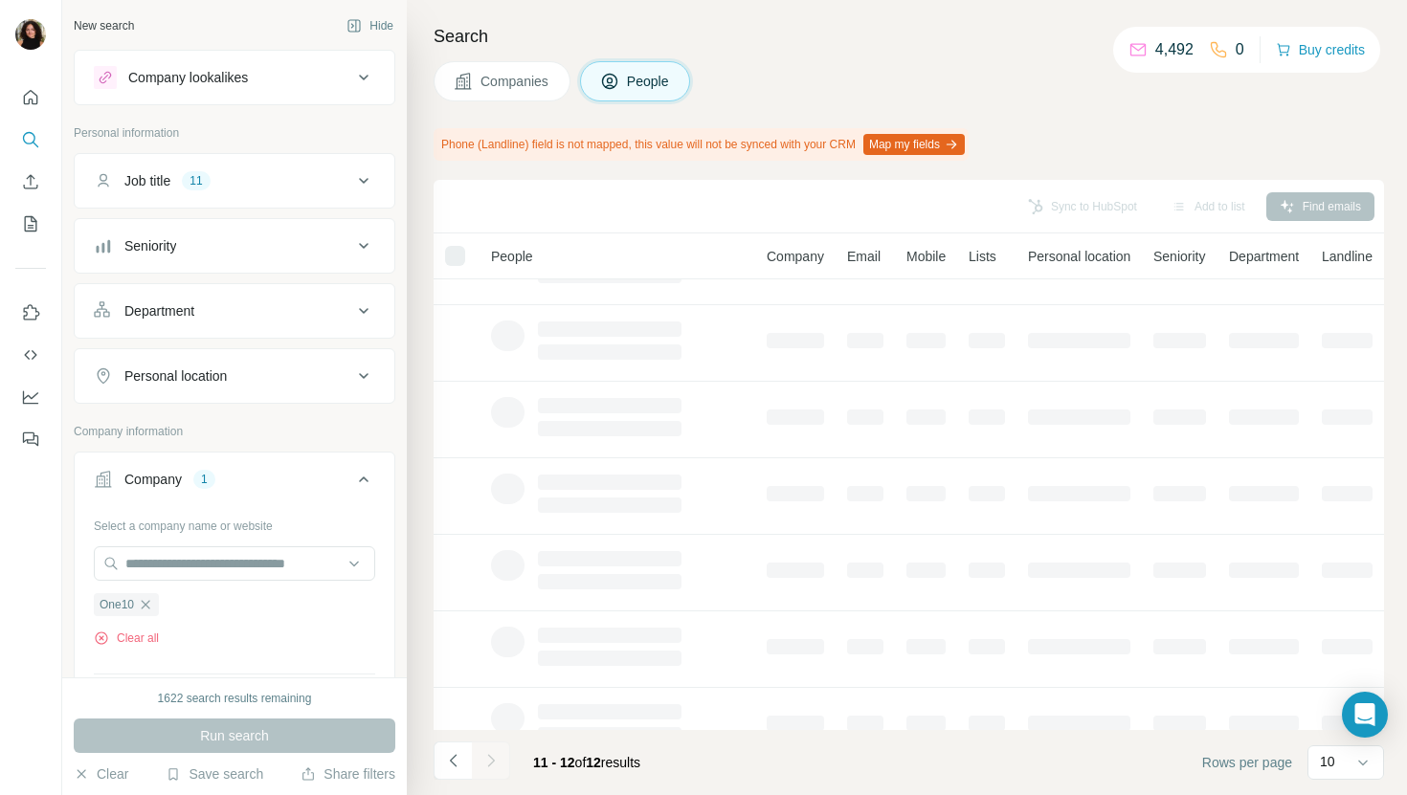
scroll to position [0, 0]
